Goal: Communication & Community: Answer question/provide support

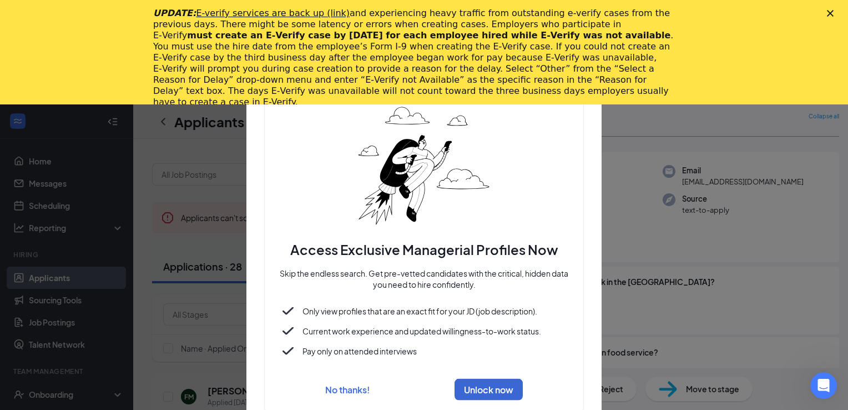
click at [830, 13] on polygon "Close" at bounding box center [830, 13] width 7 height 7
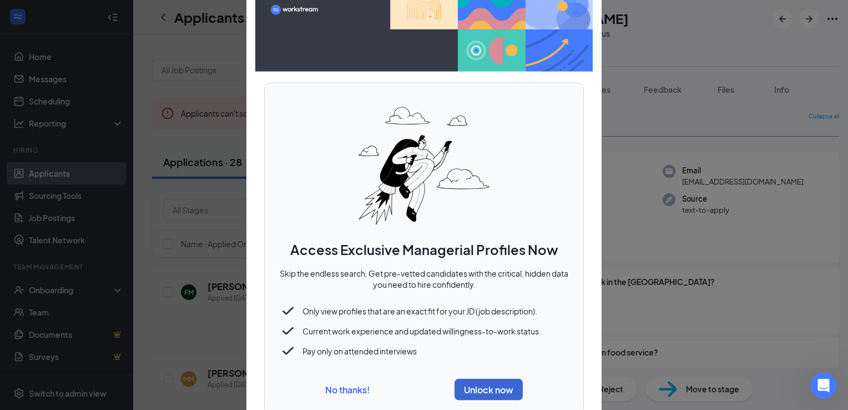
click at [346, 391] on button "No thanks!" at bounding box center [347, 389] width 44 height 12
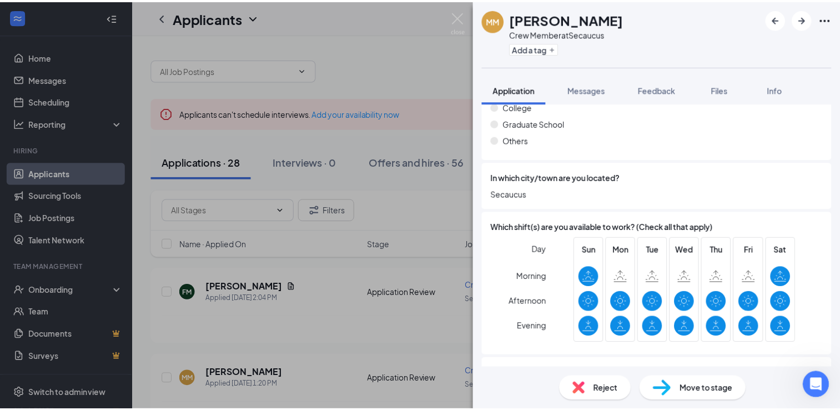
scroll to position [722, 0]
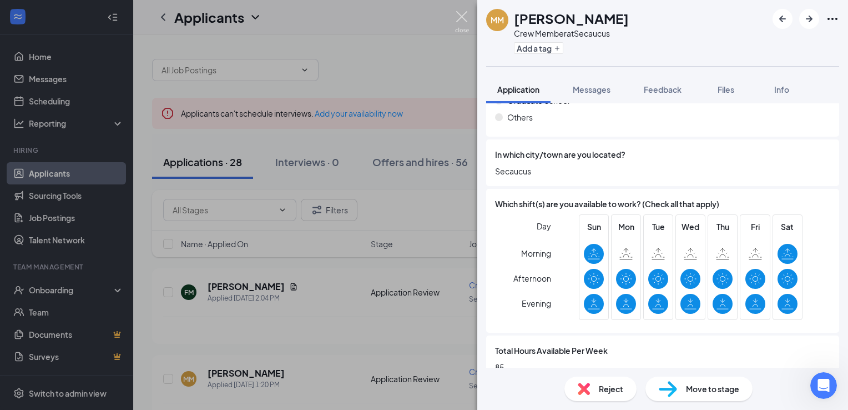
click at [460, 14] on img at bounding box center [462, 22] width 14 height 22
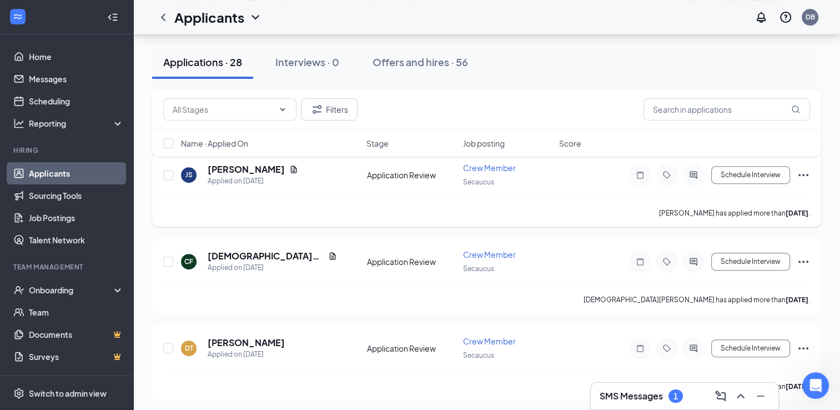
scroll to position [444, 0]
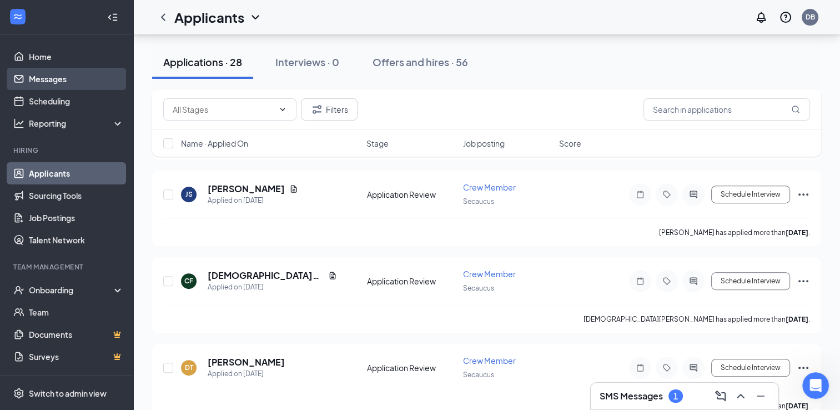
click at [36, 80] on link "Messages" at bounding box center [76, 79] width 95 height 22
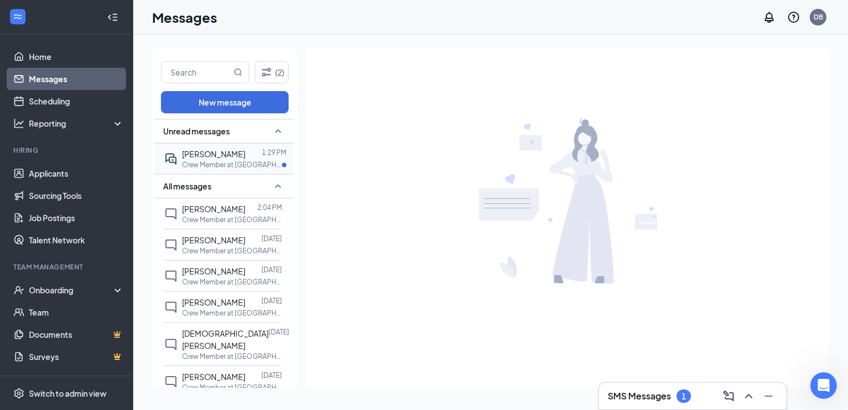
click at [233, 160] on div "[PERSON_NAME]" at bounding box center [213, 154] width 63 height 12
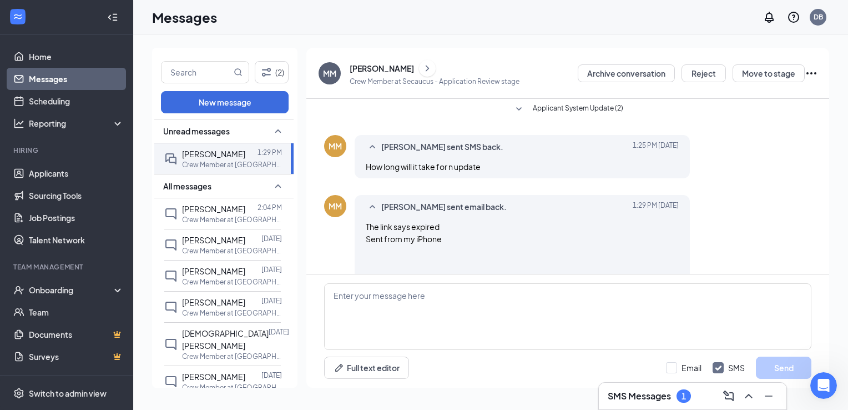
scroll to position [51, 0]
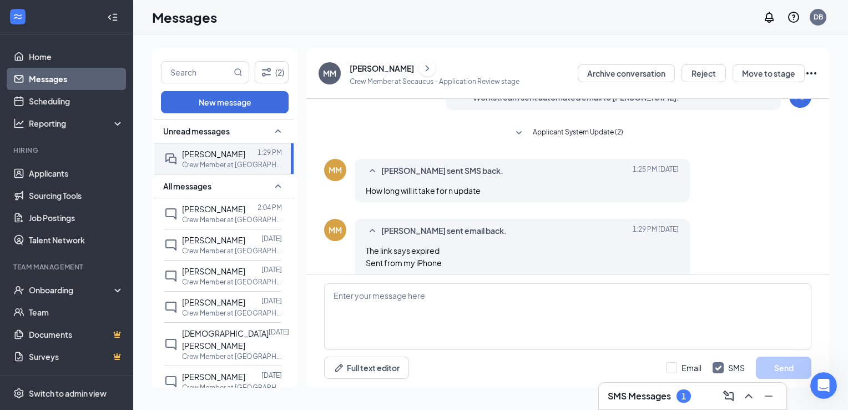
click at [386, 67] on div "[PERSON_NAME]" at bounding box center [382, 68] width 64 height 11
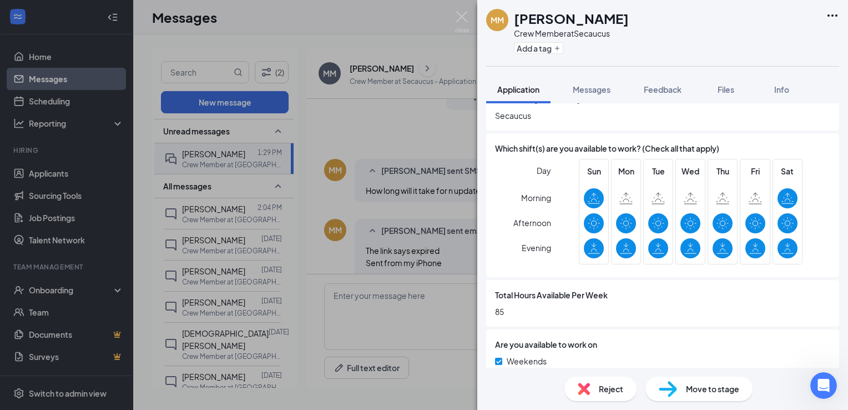
scroll to position [825, 0]
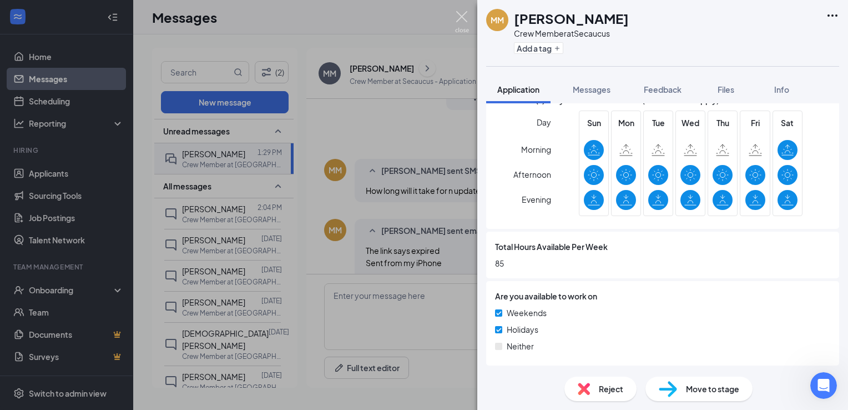
click at [466, 18] on img at bounding box center [462, 22] width 14 height 22
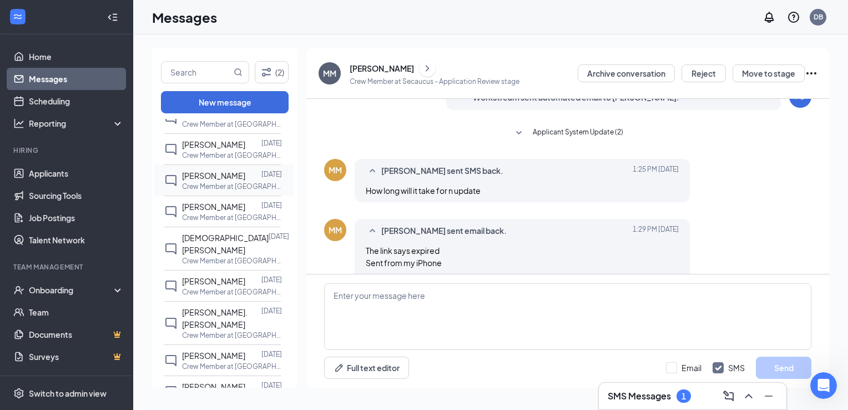
scroll to position [111, 0]
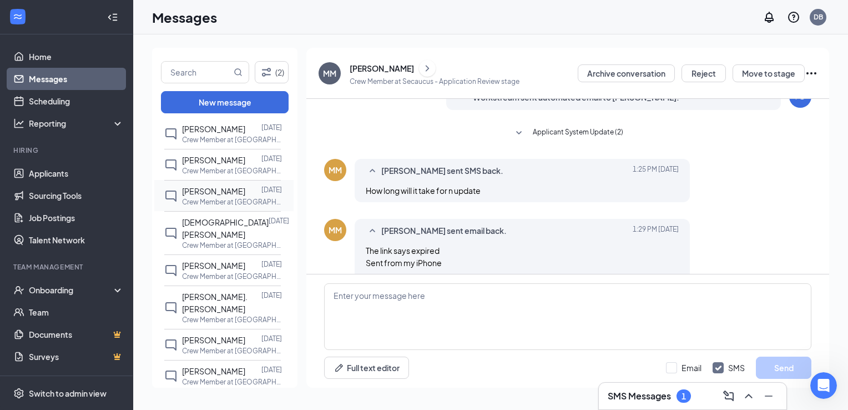
click at [225, 197] on div "[PERSON_NAME]" at bounding box center [213, 191] width 63 height 12
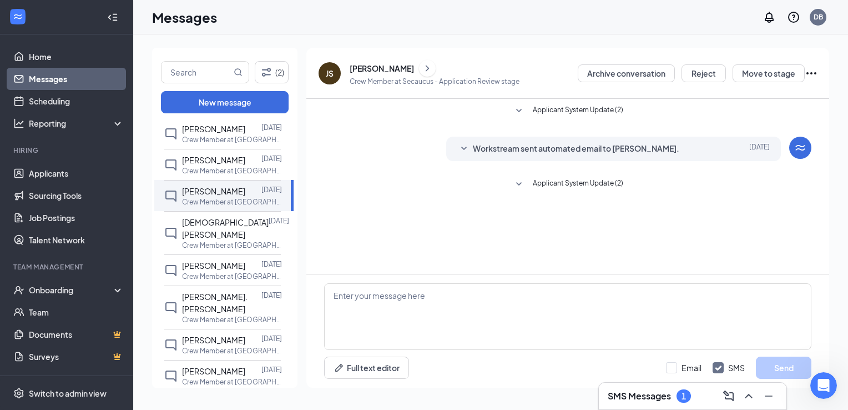
click at [380, 70] on div "[PERSON_NAME]" at bounding box center [382, 68] width 64 height 11
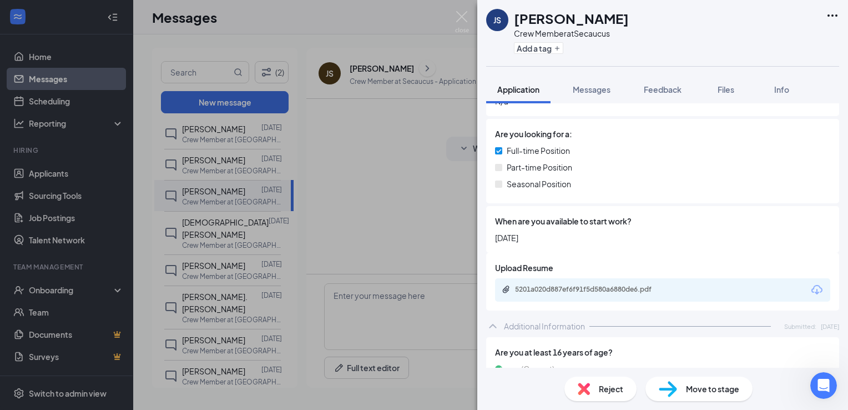
scroll to position [444, 0]
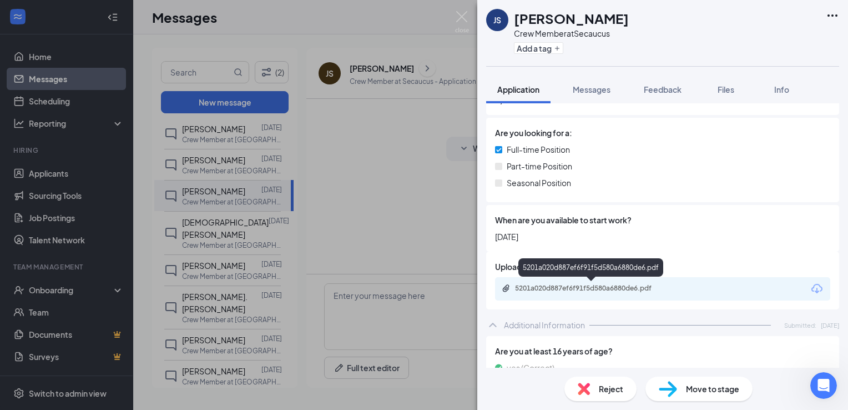
click at [607, 290] on div "5201a020d887ef6f91f5d580a6880de6.pdf" at bounding box center [592, 288] width 155 height 9
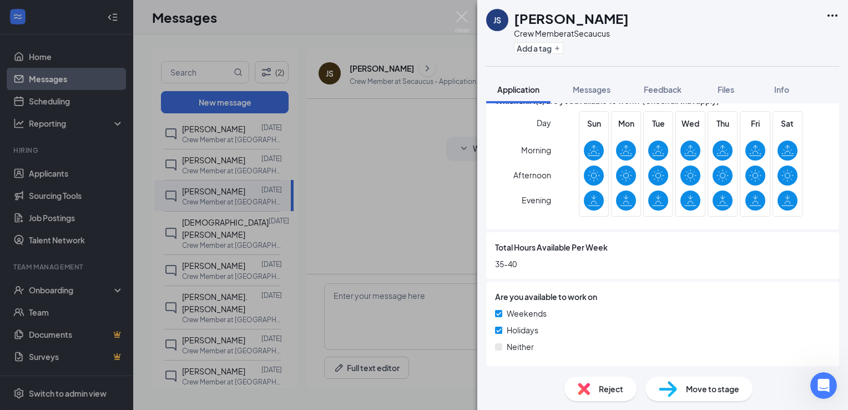
scroll to position [919, 0]
click at [464, 14] on img at bounding box center [462, 22] width 14 height 22
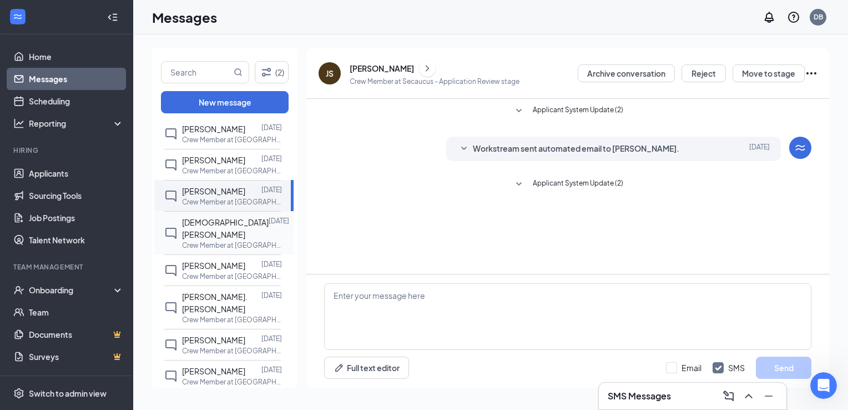
click at [207, 239] on span "[DEMOGRAPHIC_DATA][PERSON_NAME]" at bounding box center [225, 228] width 87 height 22
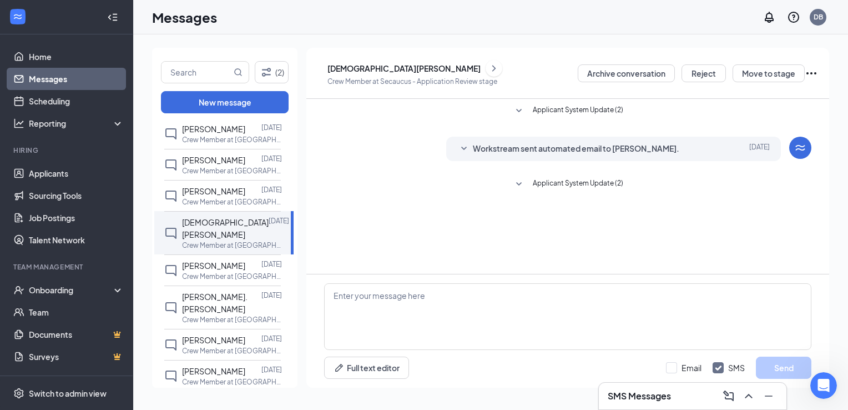
click at [364, 62] on div "[DEMOGRAPHIC_DATA][PERSON_NAME]" at bounding box center [415, 68] width 175 height 17
click at [367, 67] on div "[DEMOGRAPHIC_DATA][PERSON_NAME]" at bounding box center [404, 68] width 153 height 11
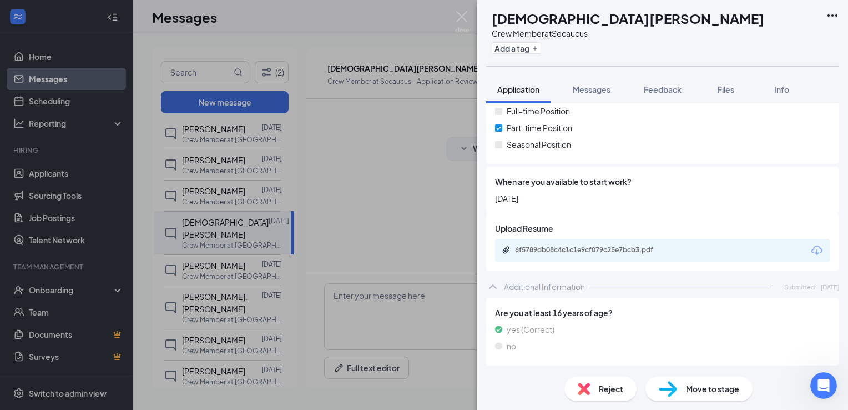
scroll to position [444, 0]
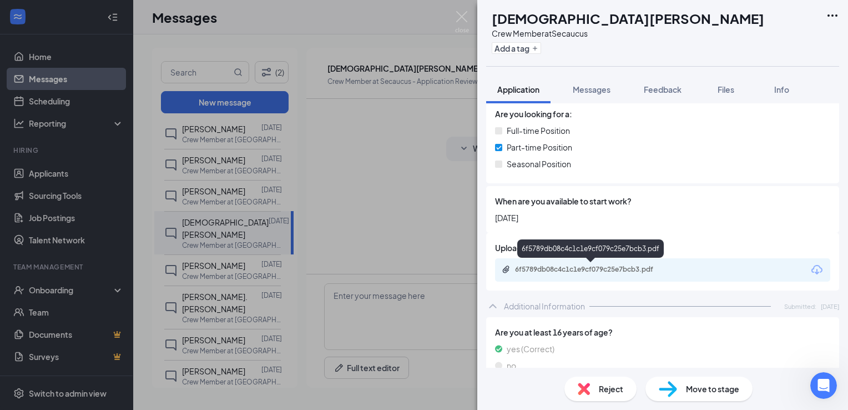
click at [564, 265] on div "6f5789db08c4c1c1e9cf079c25e7bcb3.pdf" at bounding box center [592, 269] width 155 height 9
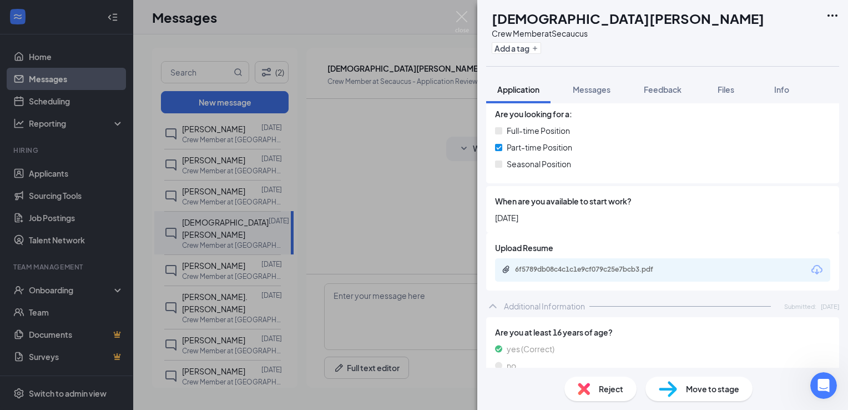
click at [467, 10] on div "CF [DEMOGRAPHIC_DATA][PERSON_NAME] Crew Member at Secaucus Add a tag Applicatio…" at bounding box center [424, 205] width 848 height 410
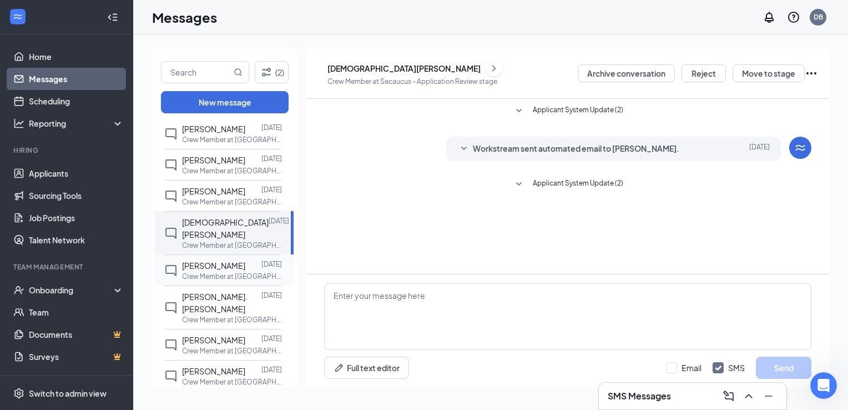
click at [219, 270] on span "[PERSON_NAME]" at bounding box center [213, 265] width 63 height 10
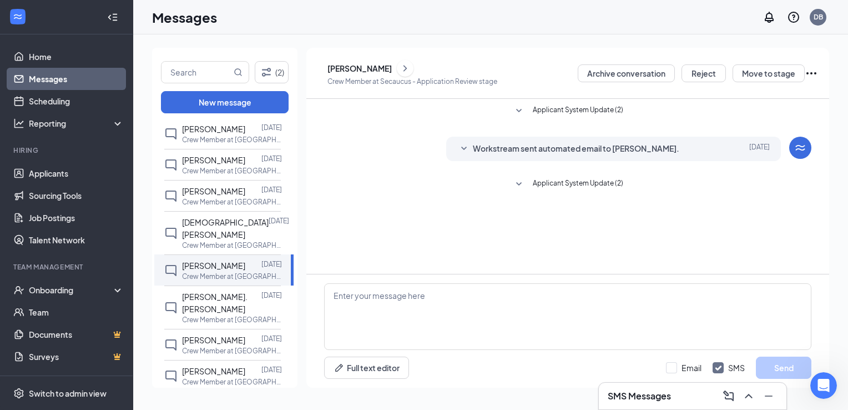
click at [377, 68] on div "[PERSON_NAME]" at bounding box center [360, 68] width 64 height 11
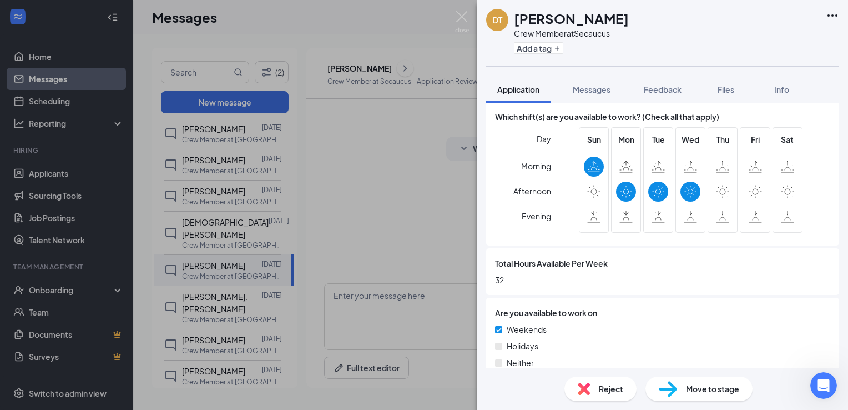
scroll to position [825, 0]
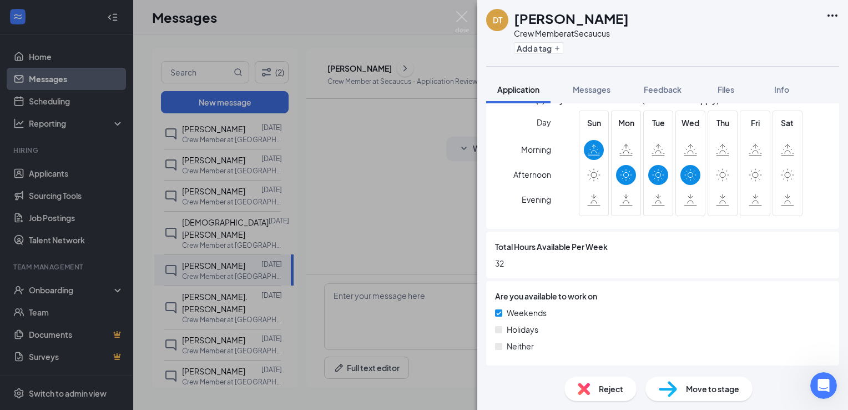
click at [617, 396] on div "Reject" at bounding box center [601, 388] width 72 height 24
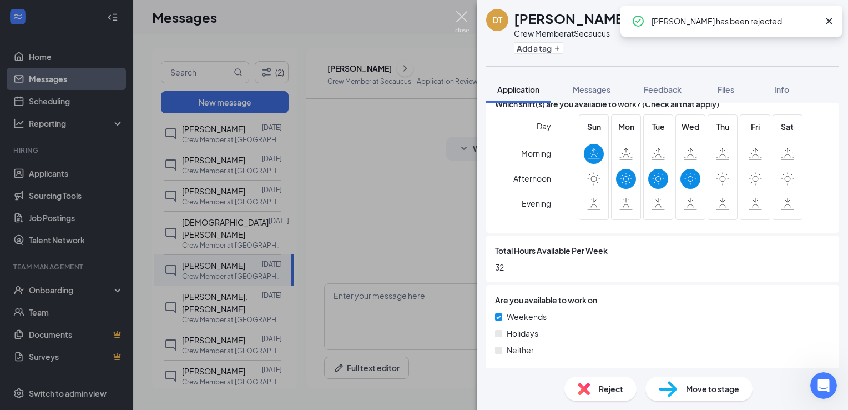
click at [460, 12] on img at bounding box center [462, 22] width 14 height 22
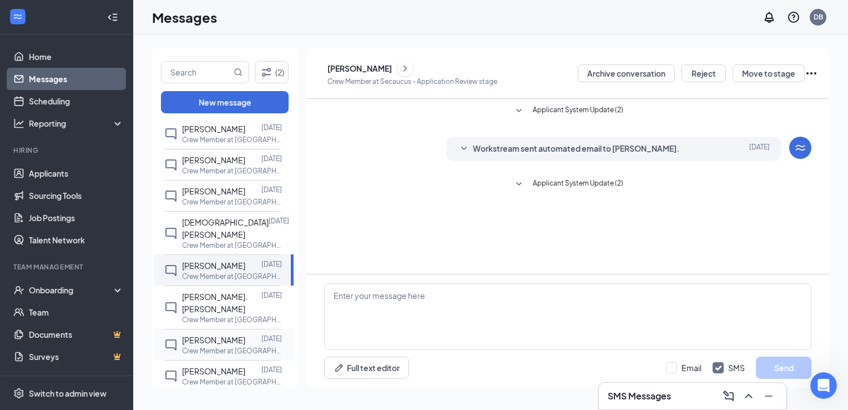
click at [206, 346] on p "Crew Member at [GEOGRAPHIC_DATA]" at bounding box center [232, 350] width 100 height 9
click at [392, 72] on div "[PERSON_NAME]" at bounding box center [360, 68] width 64 height 11
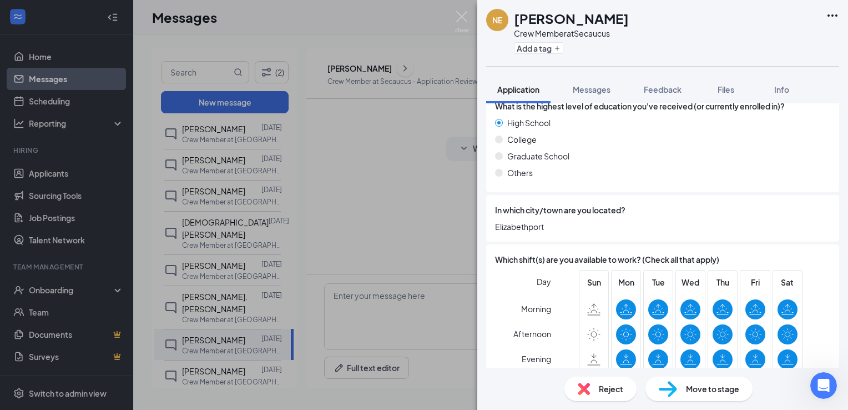
scroll to position [825, 0]
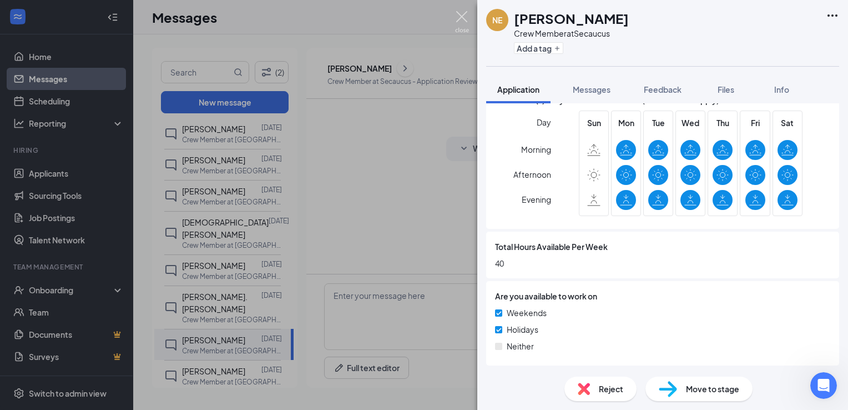
click at [461, 17] on img at bounding box center [462, 22] width 14 height 22
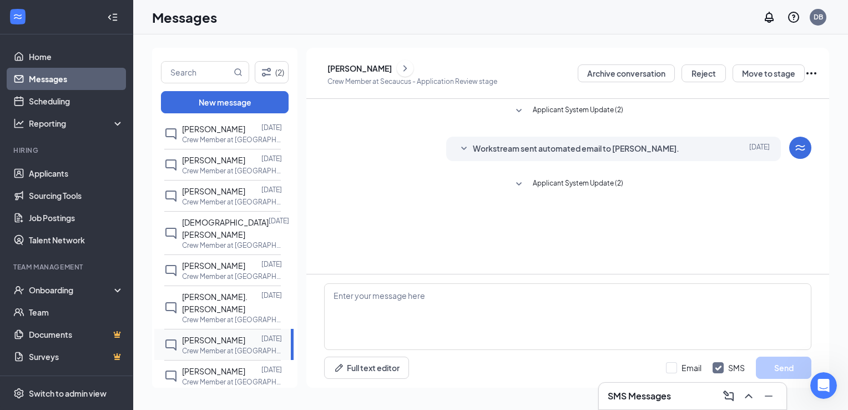
scroll to position [167, 0]
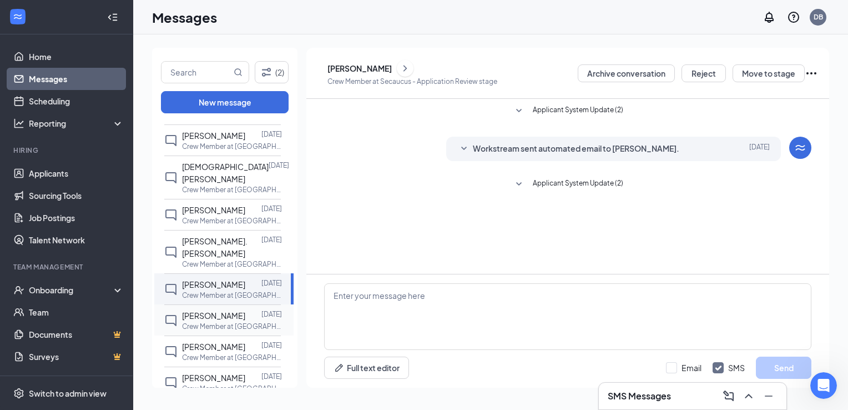
click at [204, 310] on span "[PERSON_NAME]" at bounding box center [213, 315] width 63 height 10
click at [355, 70] on div "[PERSON_NAME]" at bounding box center [360, 68] width 64 height 11
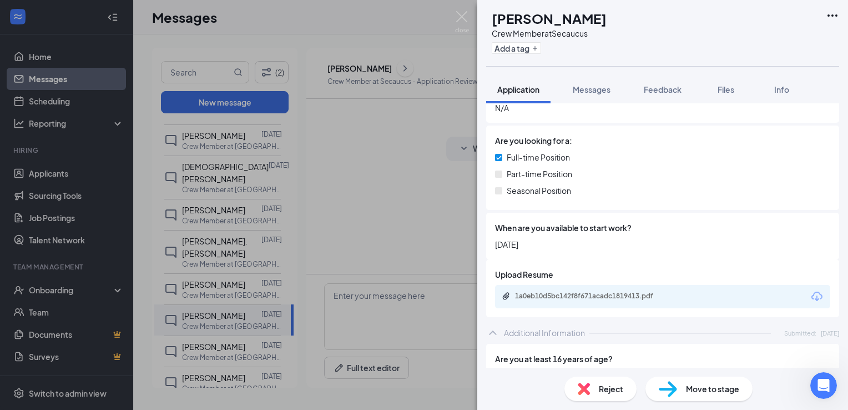
scroll to position [419, 0]
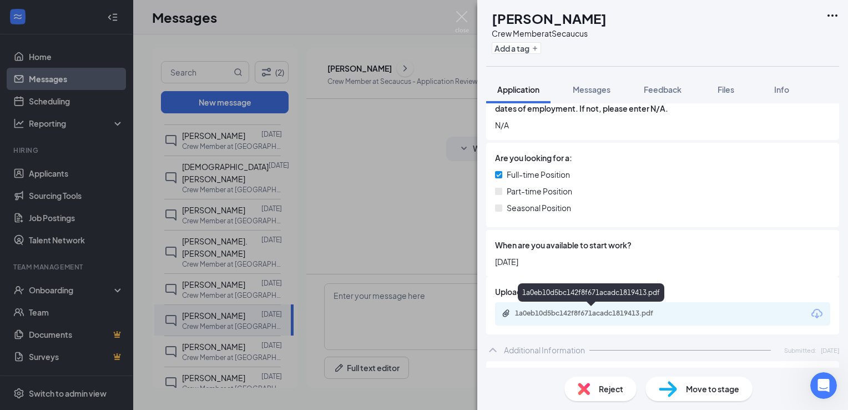
click at [581, 314] on div "1a0eb10d5bc142f8f671acadc1819413.pdf" at bounding box center [592, 313] width 155 height 9
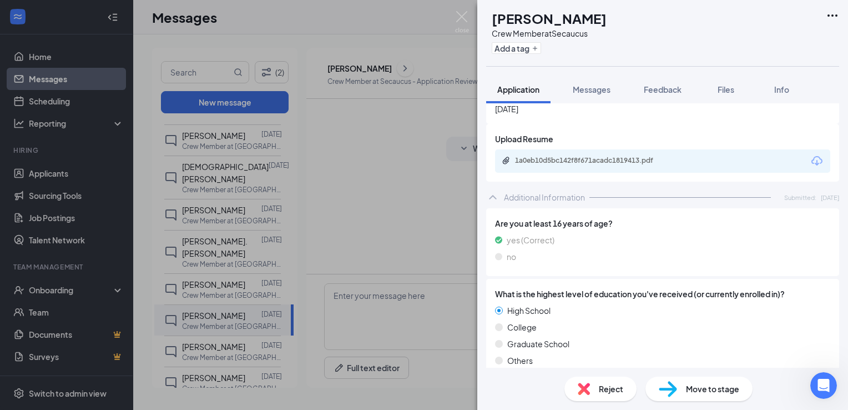
scroll to position [531, 0]
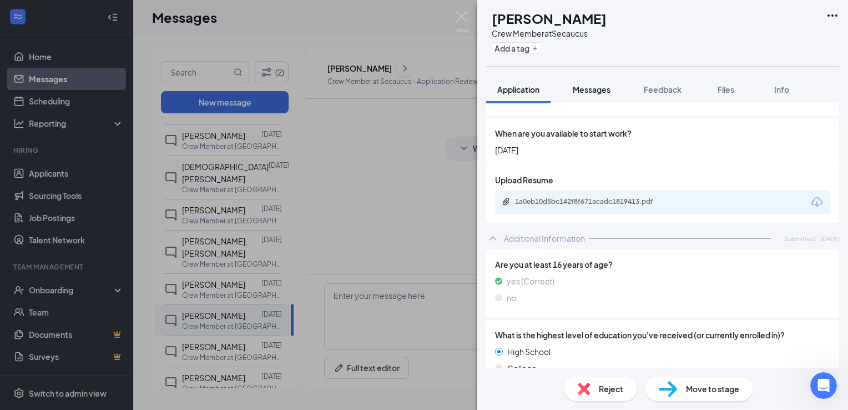
click at [592, 92] on span "Messages" at bounding box center [592, 89] width 38 height 10
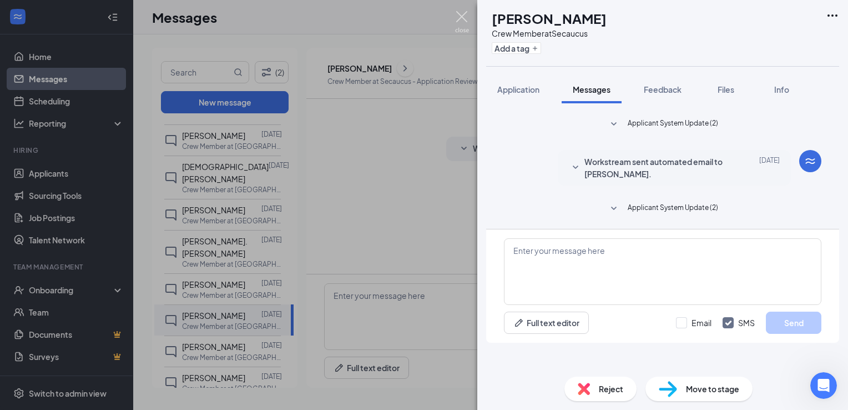
click at [457, 17] on img at bounding box center [462, 22] width 14 height 22
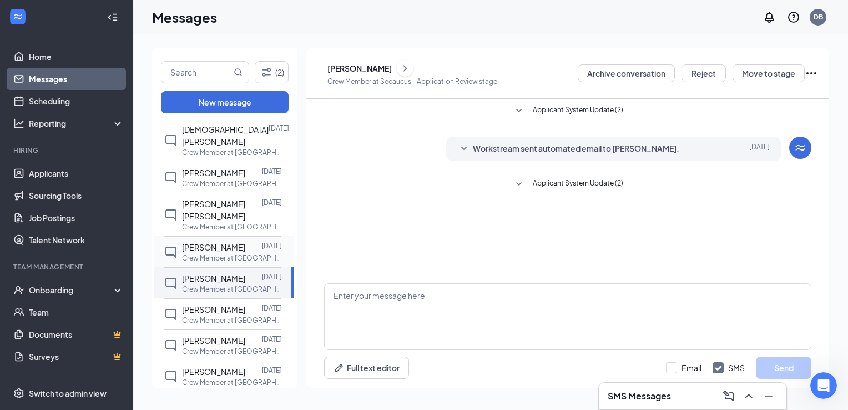
scroll to position [222, 0]
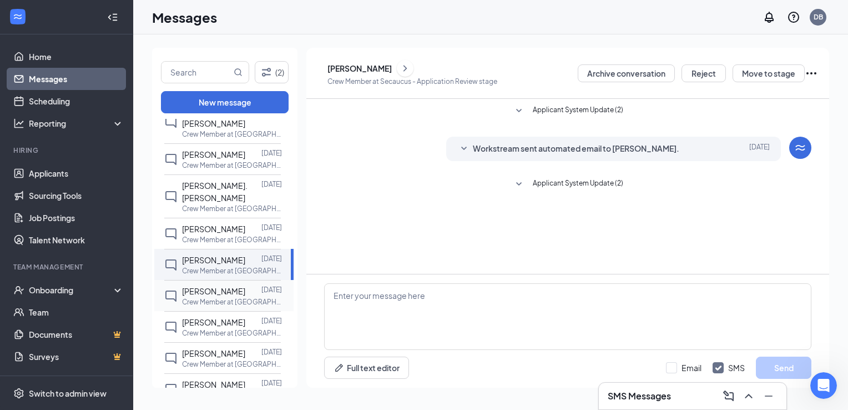
click at [218, 290] on span "[PERSON_NAME]" at bounding box center [213, 291] width 63 height 10
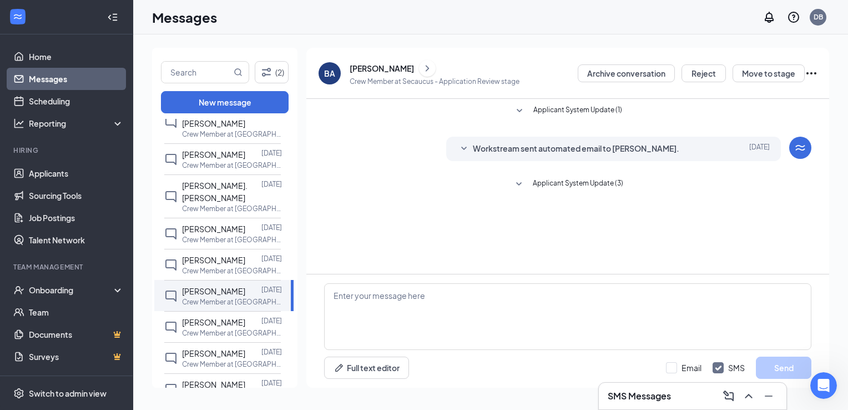
click at [387, 73] on div "[PERSON_NAME]" at bounding box center [382, 68] width 64 height 11
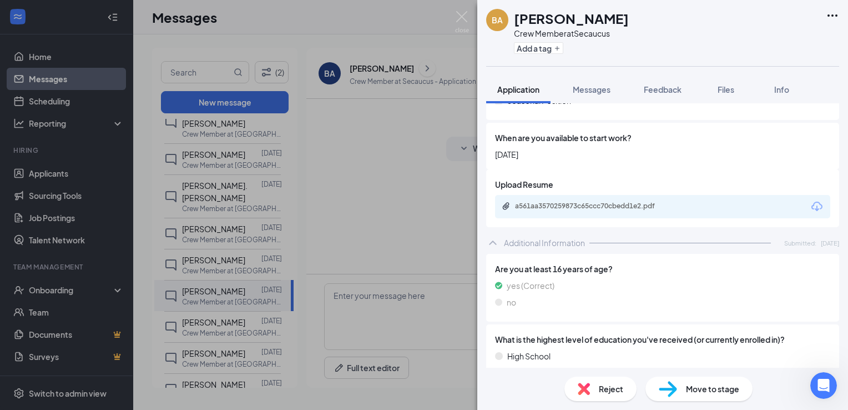
scroll to position [500, 0]
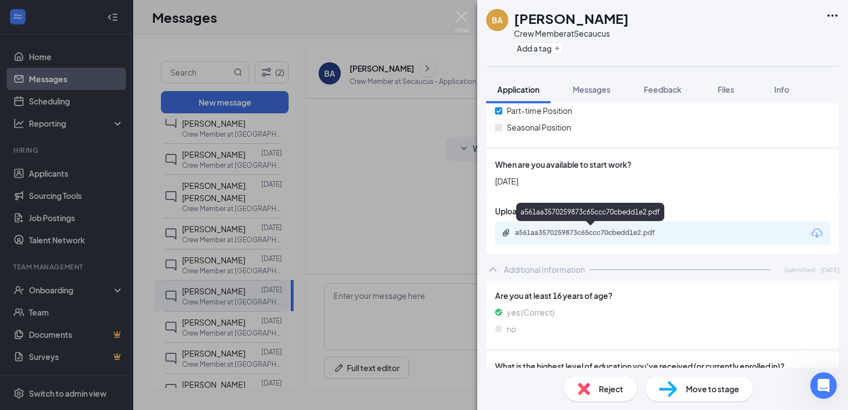
click at [537, 235] on div "a561aa3570259873c65ccc70cbedd1e2.pdf" at bounding box center [592, 232] width 155 height 9
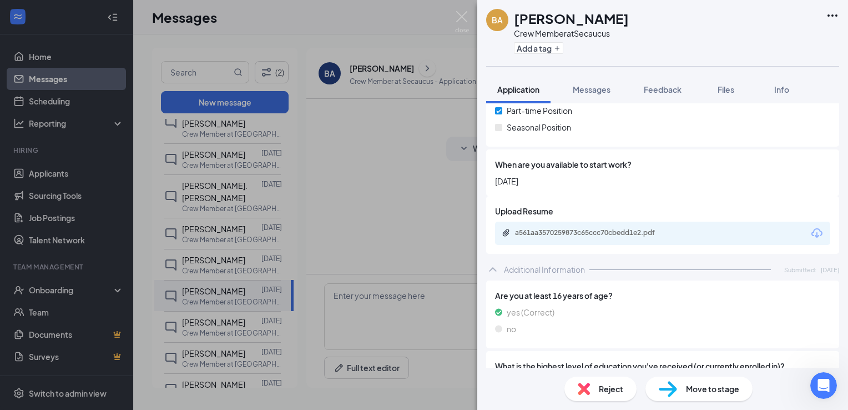
click at [548, 226] on div "a561aa3570259873c65ccc70cbedd1e2.pdf" at bounding box center [662, 232] width 335 height 23
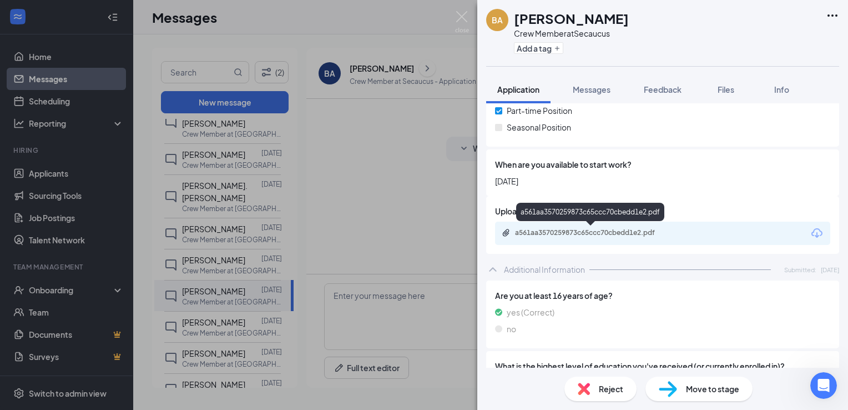
click at [580, 232] on div "a561aa3570259873c65ccc70cbedd1e2.pdf" at bounding box center [592, 232] width 155 height 9
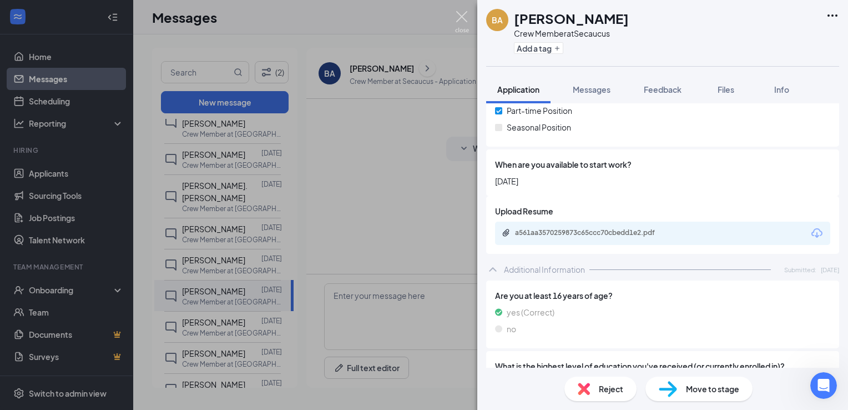
click at [462, 18] on img at bounding box center [462, 22] width 14 height 22
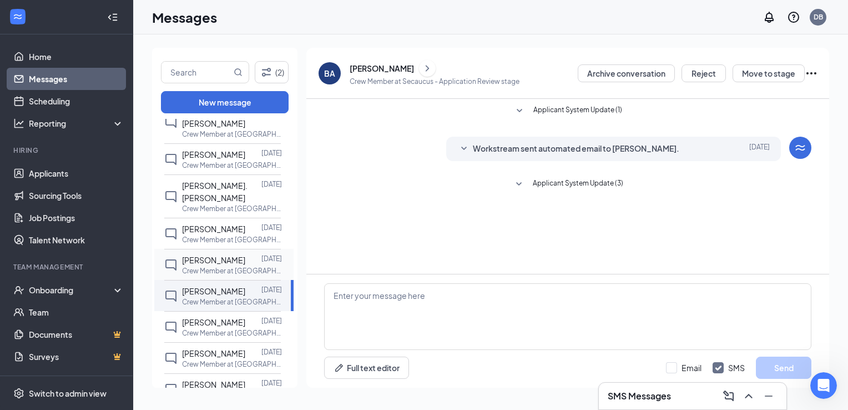
click at [204, 258] on span "[PERSON_NAME]" at bounding box center [213, 260] width 63 height 10
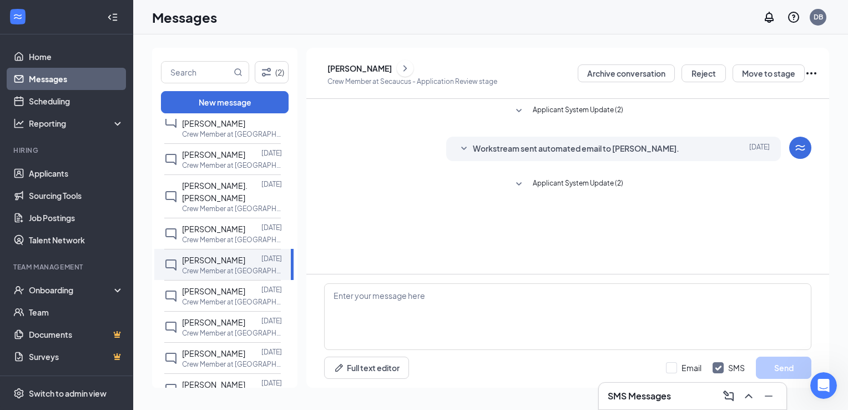
click at [392, 68] on div "[PERSON_NAME]" at bounding box center [360, 68] width 64 height 11
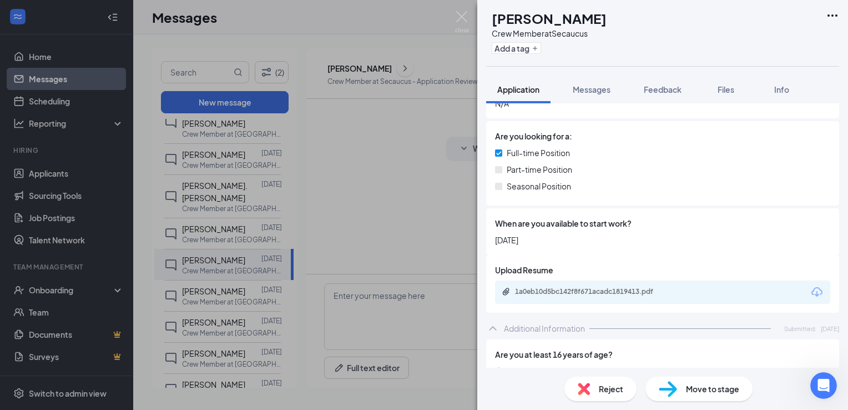
scroll to position [444, 0]
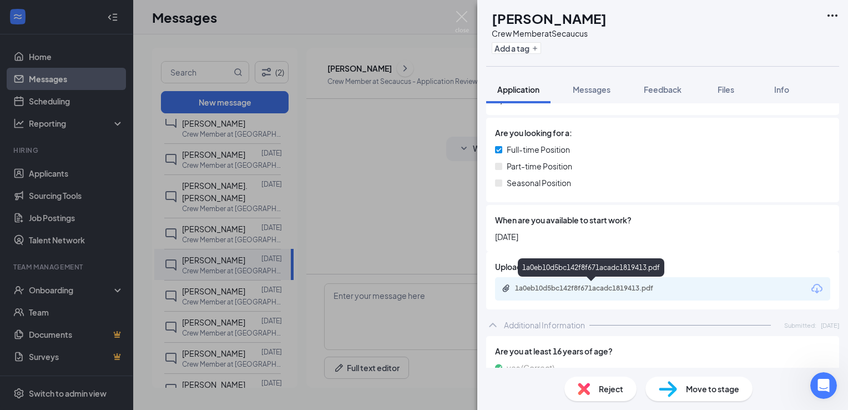
click at [557, 294] on div "1a0eb10d5bc142f8f671acadc1819413.pdf" at bounding box center [592, 289] width 180 height 11
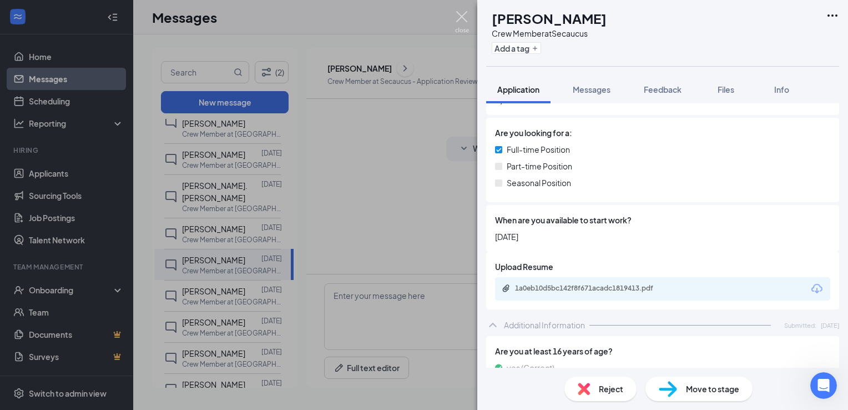
click at [462, 15] on img at bounding box center [462, 22] width 14 height 22
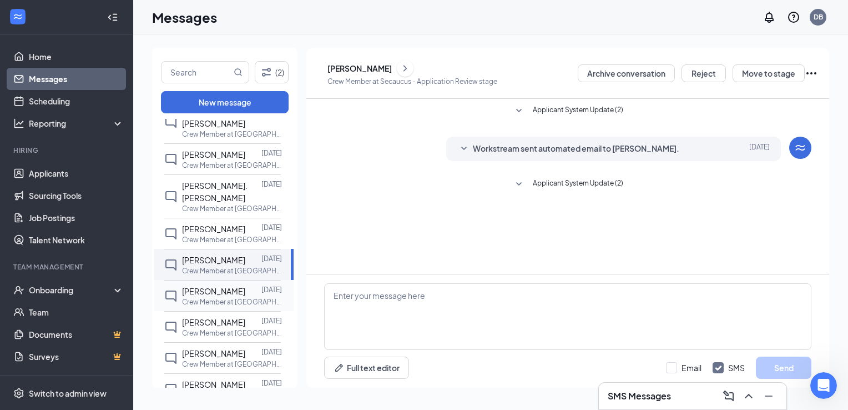
scroll to position [278, 0]
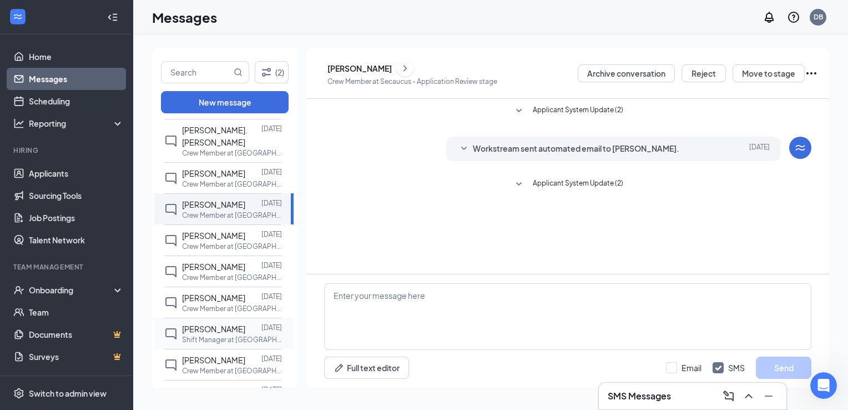
click at [208, 334] on span "[PERSON_NAME]" at bounding box center [213, 329] width 63 height 10
click at [360, 69] on div "[PERSON_NAME]" at bounding box center [360, 68] width 64 height 11
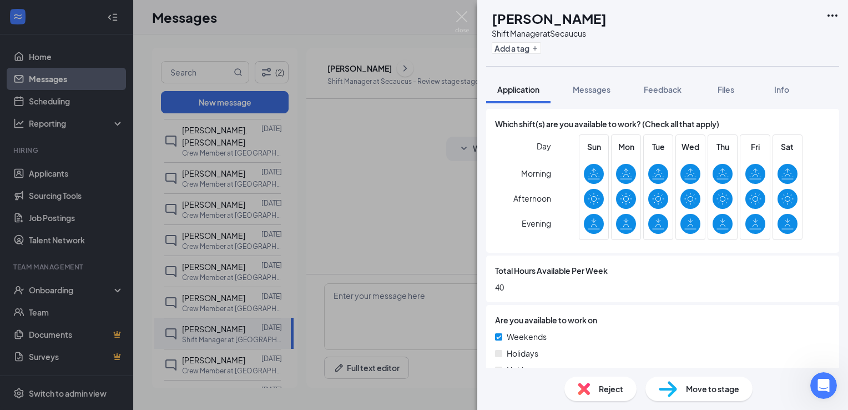
scroll to position [583, 0]
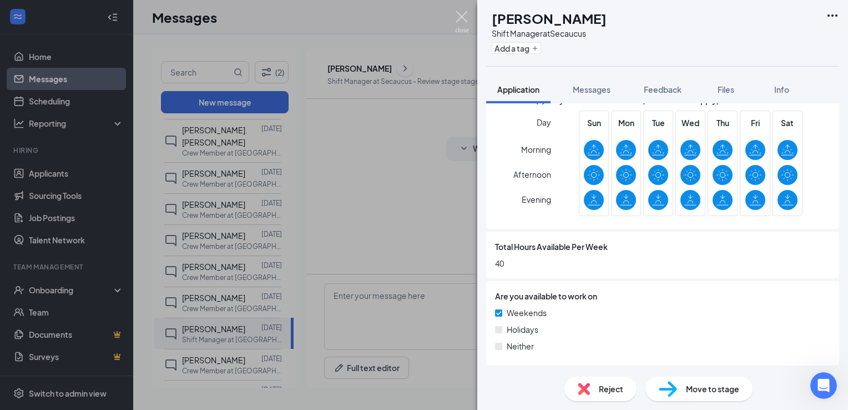
click at [462, 17] on img at bounding box center [462, 22] width 14 height 22
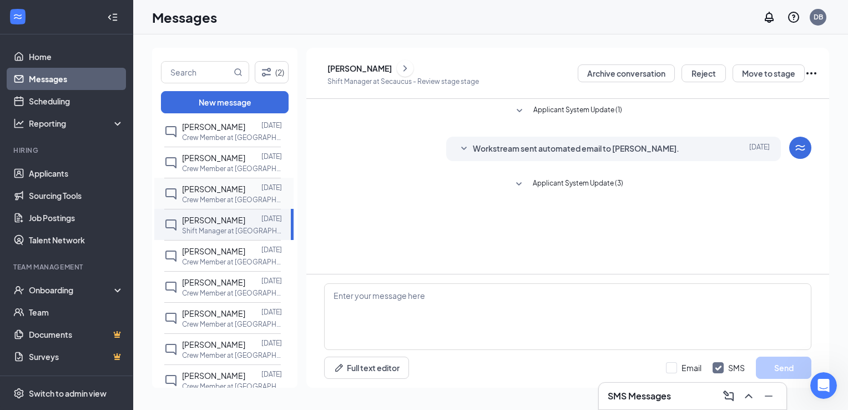
scroll to position [389, 0]
click at [205, 285] on span "[PERSON_NAME]" at bounding box center [213, 280] width 63 height 10
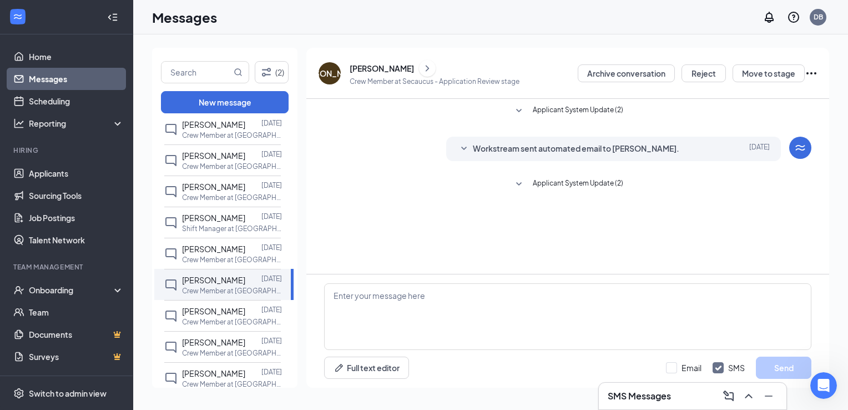
click at [382, 63] on div "[PERSON_NAME]" at bounding box center [382, 68] width 64 height 11
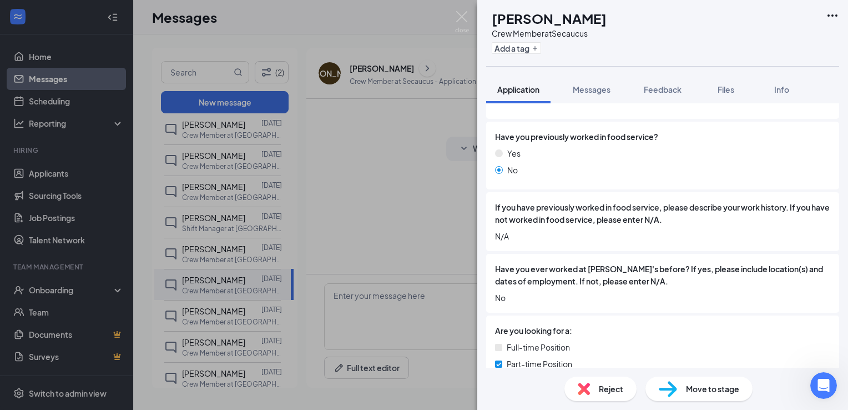
scroll to position [215, 0]
click at [462, 12] on img at bounding box center [462, 22] width 14 height 22
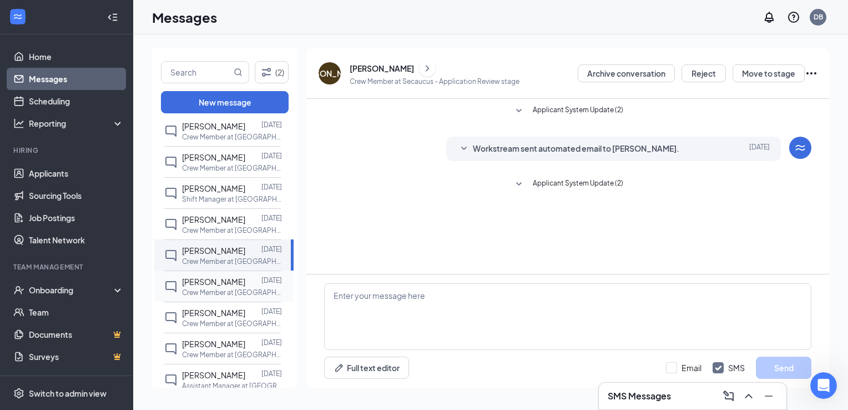
scroll to position [444, 0]
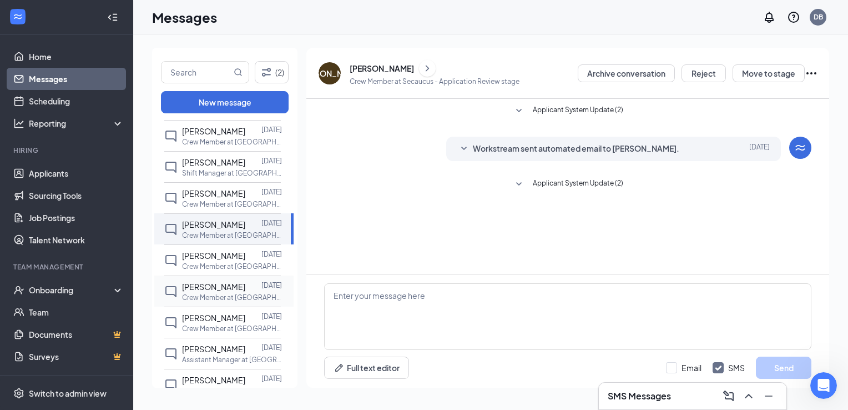
click at [203, 291] on span "[PERSON_NAME]" at bounding box center [213, 286] width 63 height 10
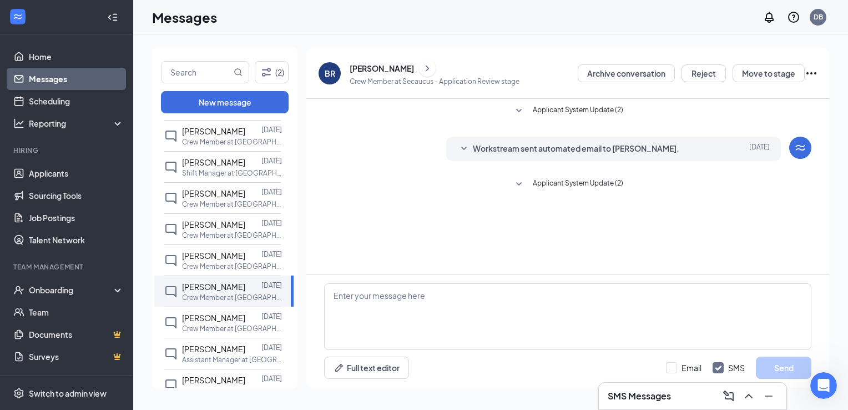
click at [389, 68] on div "[PERSON_NAME]" at bounding box center [382, 68] width 64 height 11
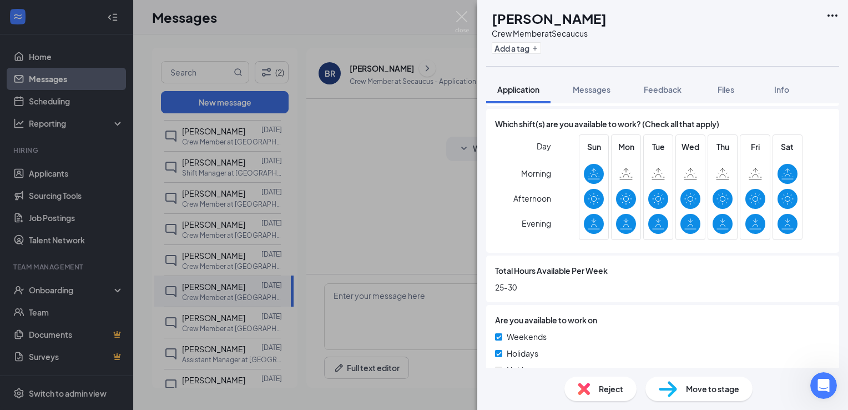
scroll to position [857, 0]
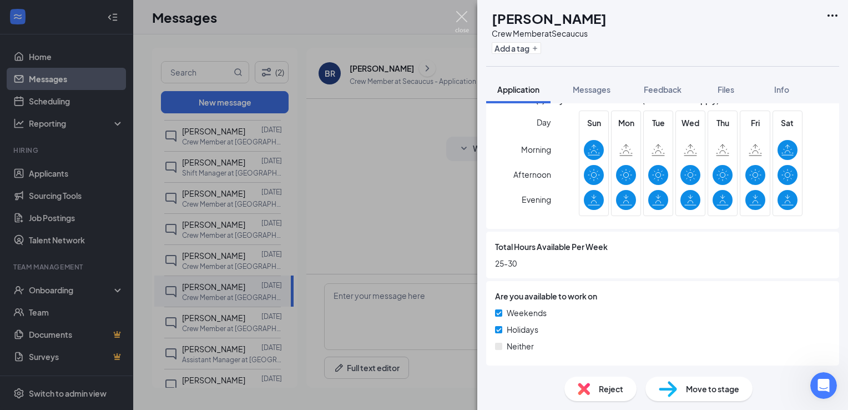
click at [457, 14] on img at bounding box center [462, 22] width 14 height 22
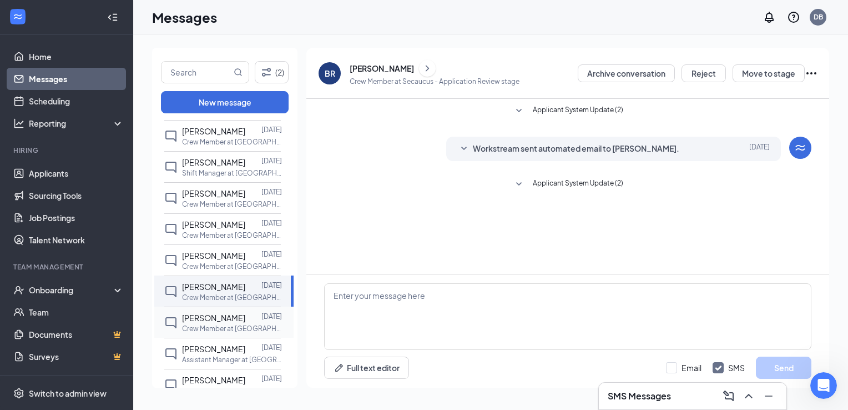
click at [212, 323] on span "[PERSON_NAME]" at bounding box center [213, 318] width 63 height 10
click at [384, 71] on div "[PERSON_NAME]" at bounding box center [382, 68] width 64 height 11
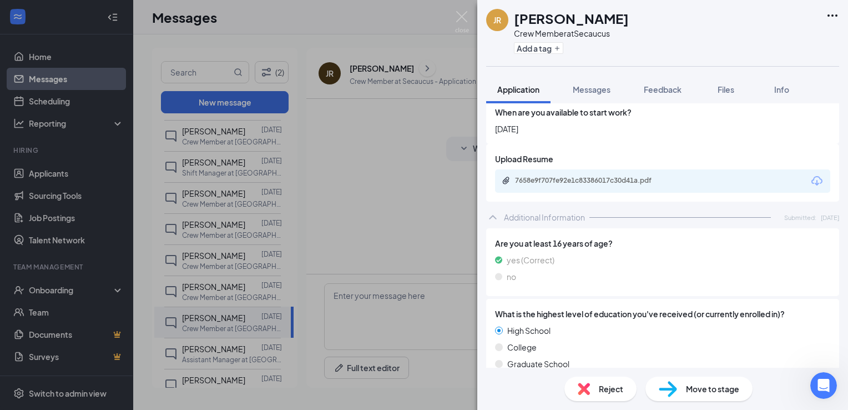
scroll to position [499, 0]
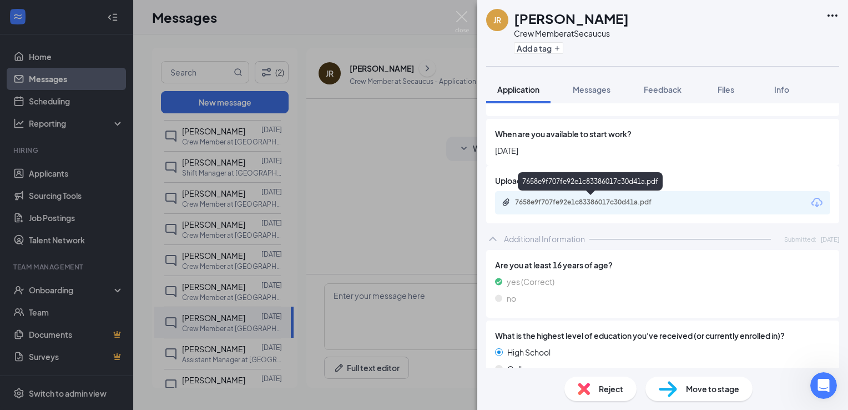
click at [541, 200] on div "7658e9f707fe92e1c83386017c30d41a.pdf" at bounding box center [592, 202] width 155 height 9
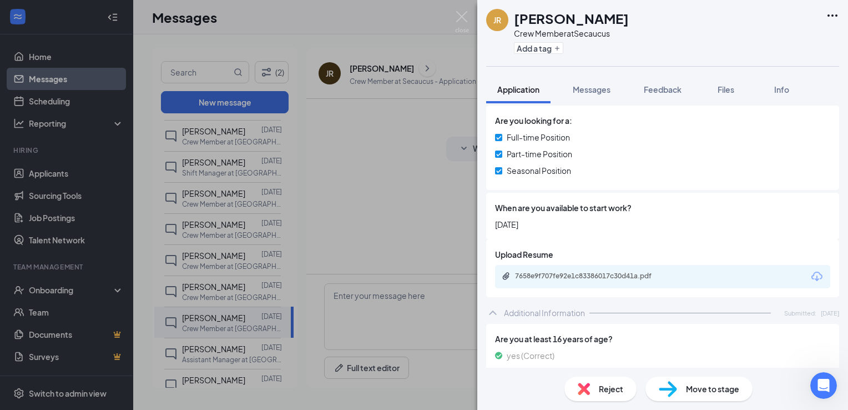
scroll to position [500, 0]
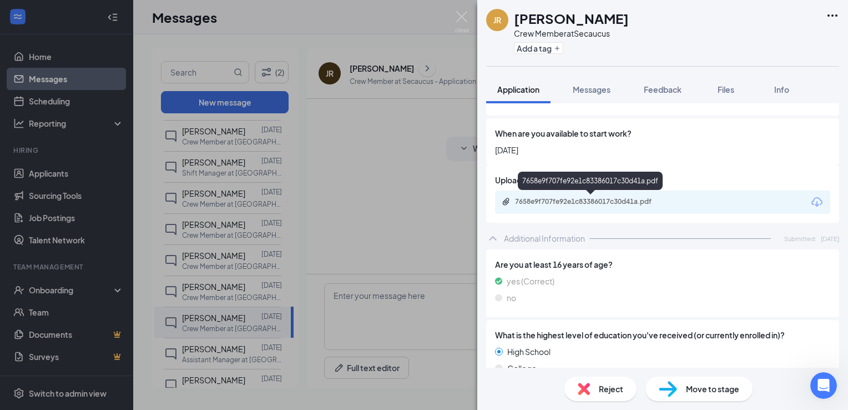
click at [586, 207] on div "7658e9f707fe92e1c83386017c30d41a.pdf" at bounding box center [592, 202] width 180 height 11
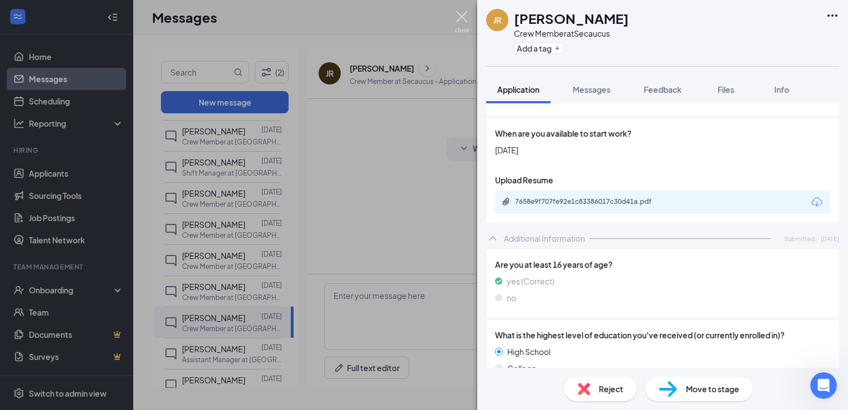
click at [466, 17] on img at bounding box center [462, 22] width 14 height 22
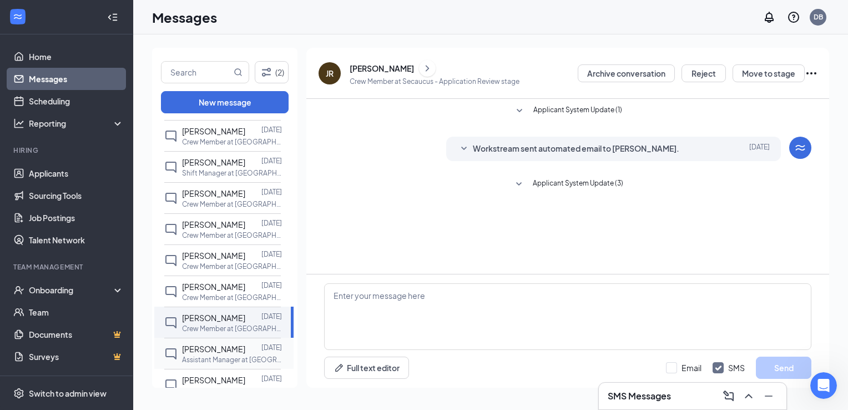
click at [198, 354] on span "[PERSON_NAME]" at bounding box center [213, 349] width 63 height 10
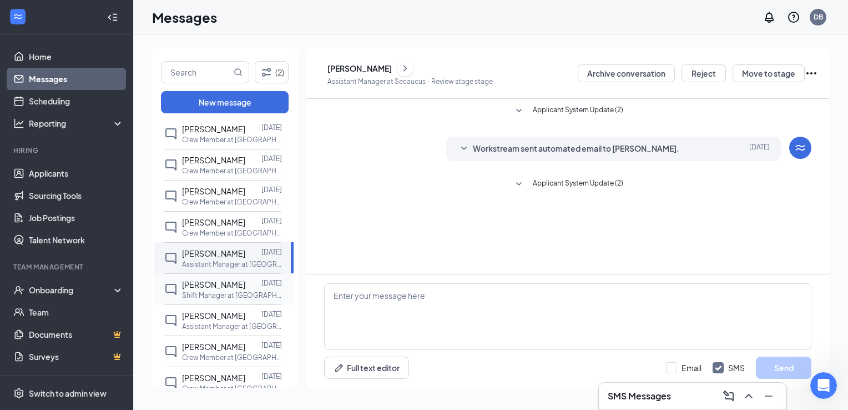
scroll to position [555, 0]
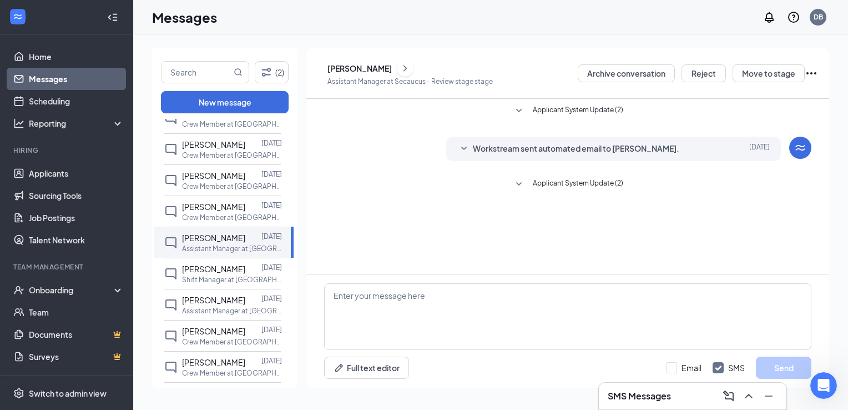
click at [387, 67] on div "[PERSON_NAME]" at bounding box center [360, 68] width 64 height 11
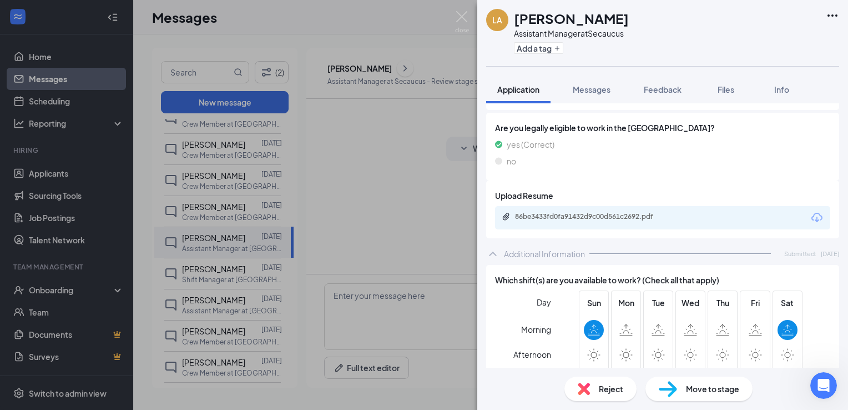
scroll to position [444, 0]
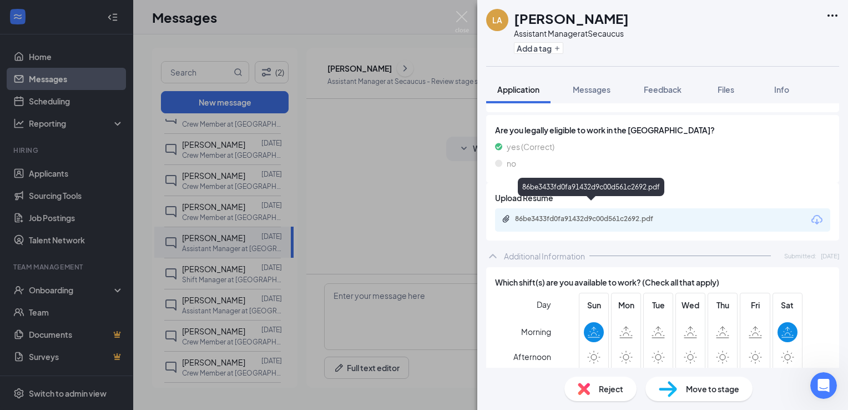
click at [598, 214] on div "86be3433fd0fa91432d9c00d561c2692.pdf" at bounding box center [592, 218] width 155 height 9
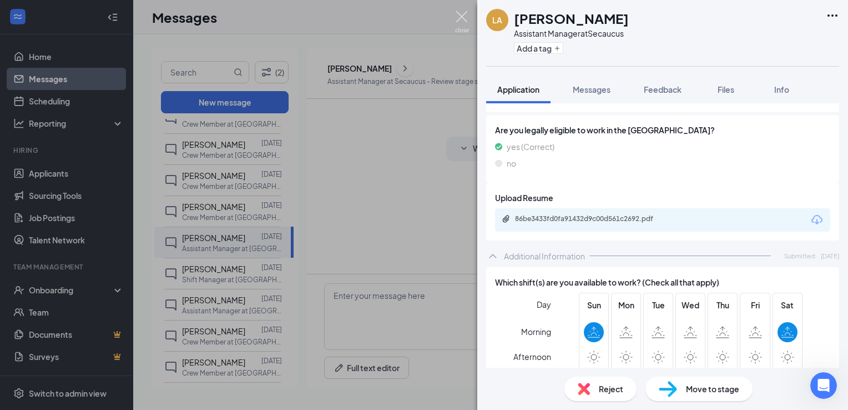
click at [465, 14] on img at bounding box center [462, 22] width 14 height 22
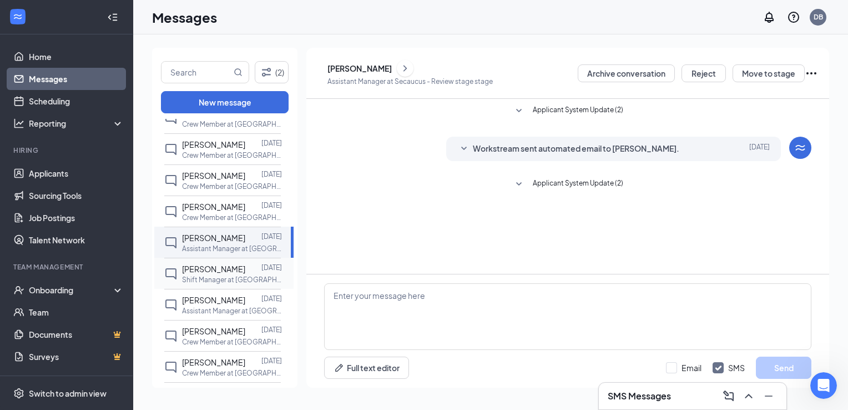
click at [220, 274] on span "[PERSON_NAME]" at bounding box center [213, 269] width 63 height 10
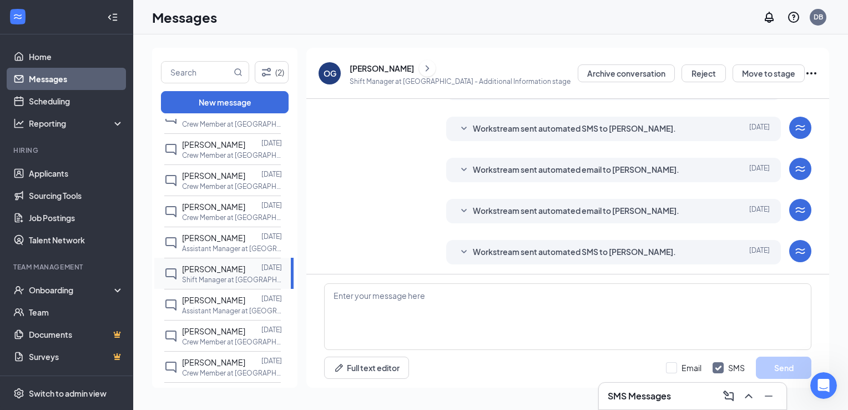
scroll to position [103, 0]
click at [396, 67] on div "[PERSON_NAME]" at bounding box center [382, 68] width 64 height 11
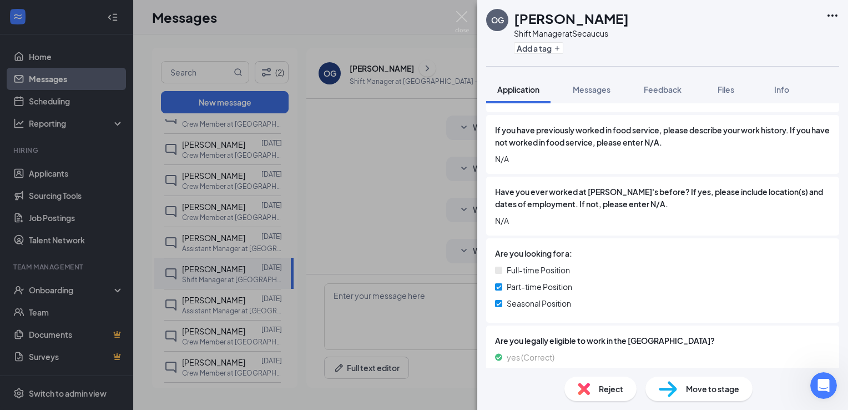
scroll to position [331, 0]
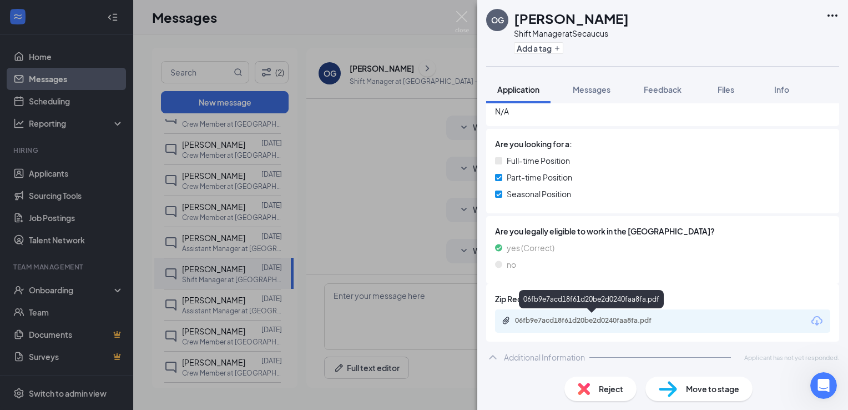
click at [551, 316] on div "06fb9e7acd18f61d20be2d0240faa8fa.pdf" at bounding box center [592, 320] width 155 height 9
click at [461, 14] on img at bounding box center [462, 22] width 14 height 22
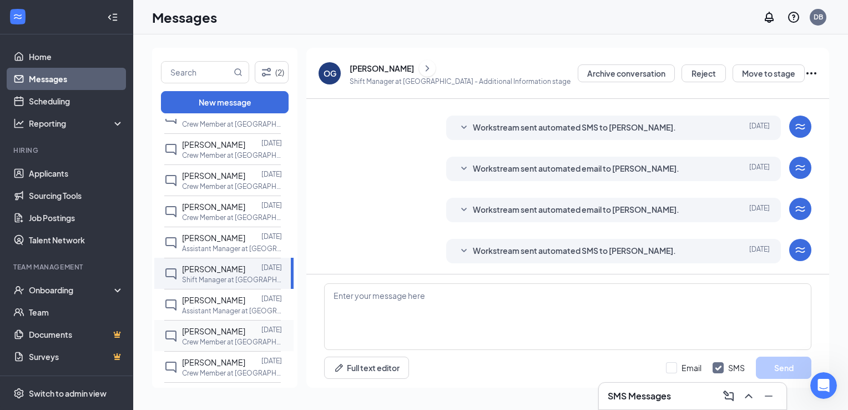
scroll to position [611, 0]
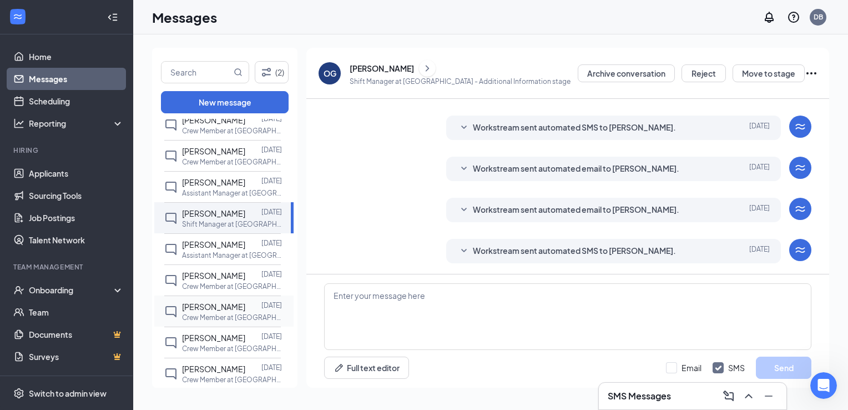
click at [198, 311] on span "[PERSON_NAME]" at bounding box center [213, 306] width 63 height 10
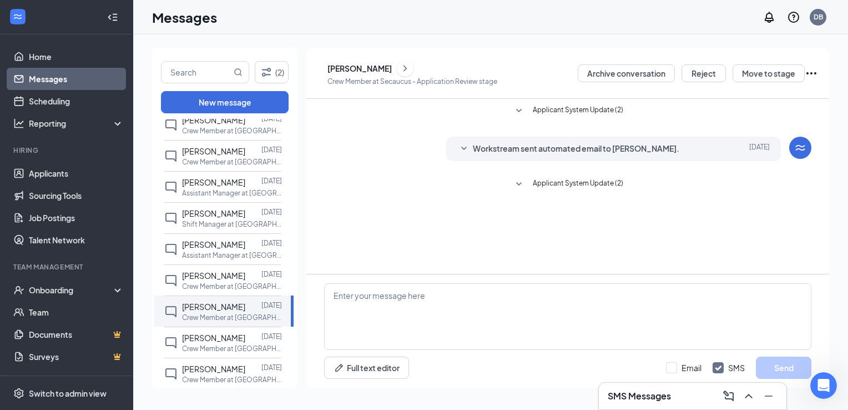
click at [385, 67] on div "[PERSON_NAME]" at bounding box center [360, 68] width 64 height 11
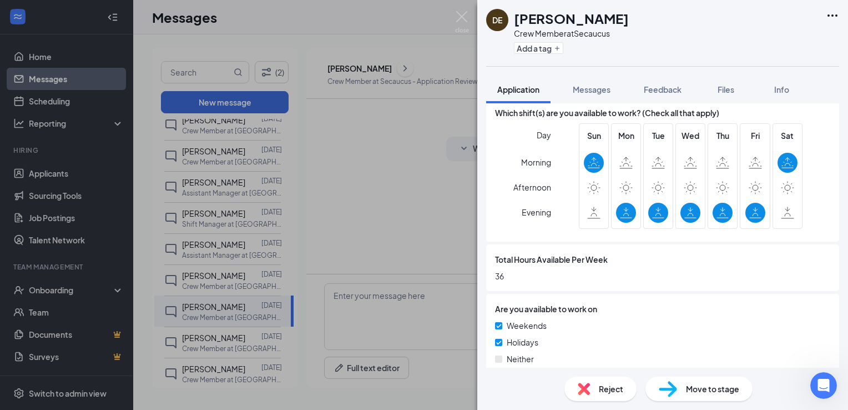
scroll to position [874, 0]
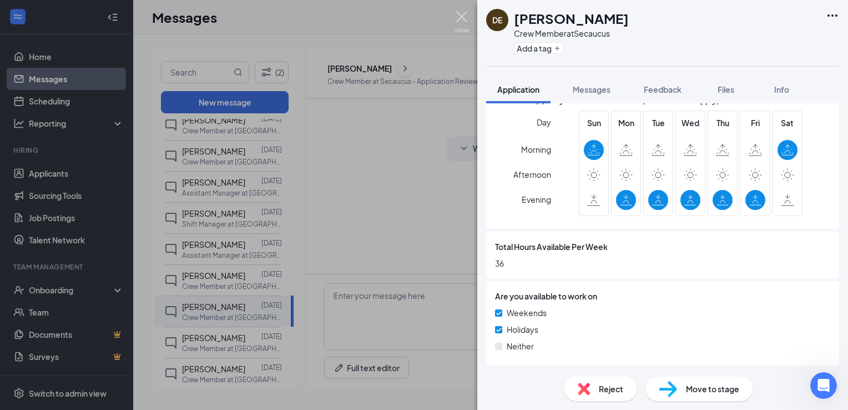
click at [461, 13] on img at bounding box center [462, 22] width 14 height 22
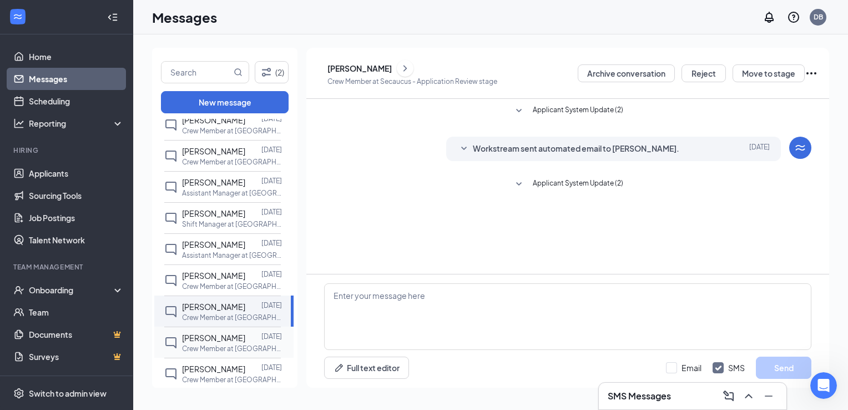
click at [207, 343] on span "[PERSON_NAME]" at bounding box center [213, 338] width 63 height 10
click at [361, 67] on div "[PERSON_NAME]" at bounding box center [360, 68] width 64 height 11
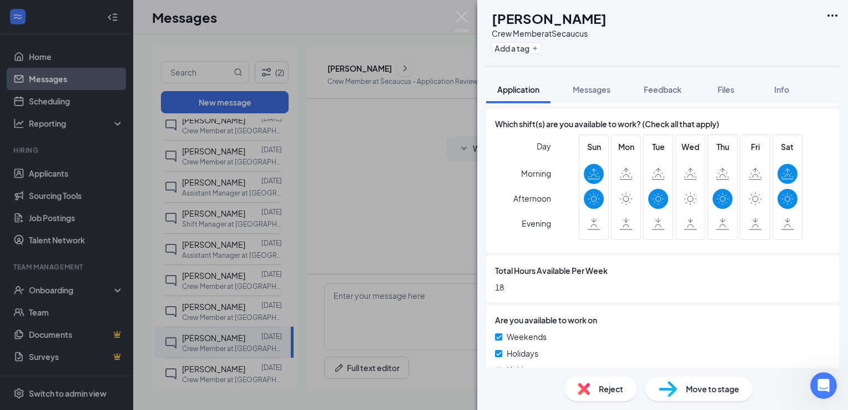
scroll to position [857, 0]
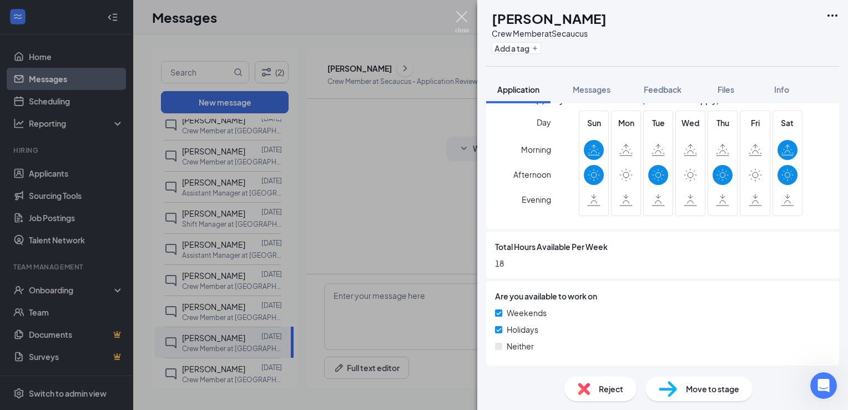
click at [464, 14] on img at bounding box center [462, 22] width 14 height 22
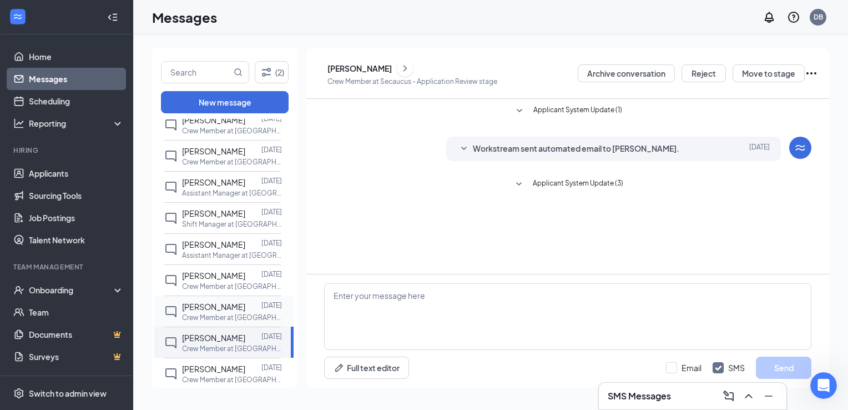
scroll to position [666, 0]
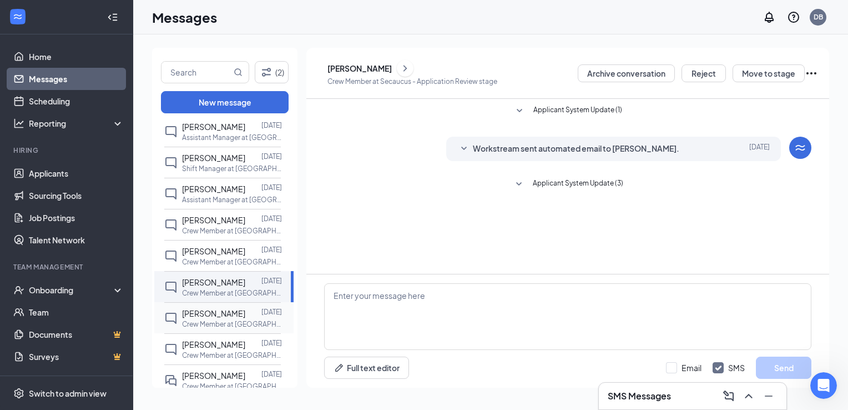
click at [210, 318] on span "[PERSON_NAME]" at bounding box center [213, 313] width 63 height 10
click at [392, 66] on div "[PERSON_NAME]" at bounding box center [360, 68] width 64 height 11
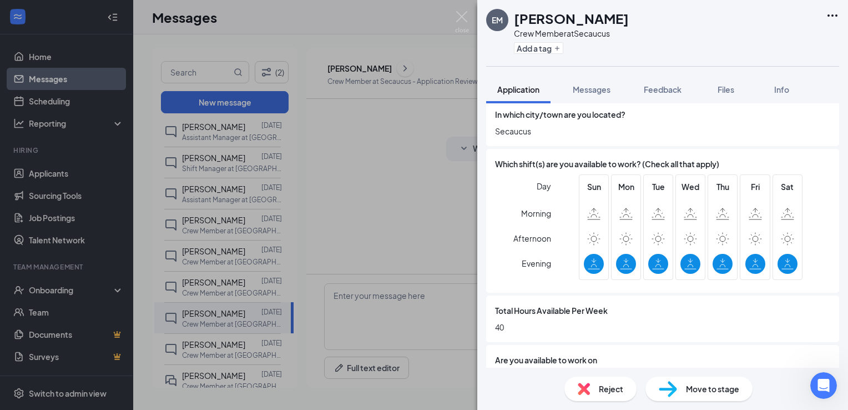
scroll to position [777, 0]
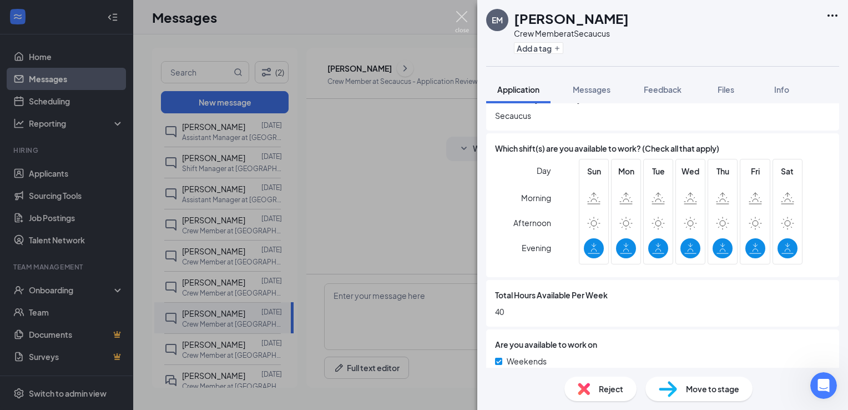
drag, startPoint x: 462, startPoint y: 17, endPoint x: 441, endPoint y: 72, distance: 59.6
click at [462, 17] on img at bounding box center [462, 22] width 14 height 22
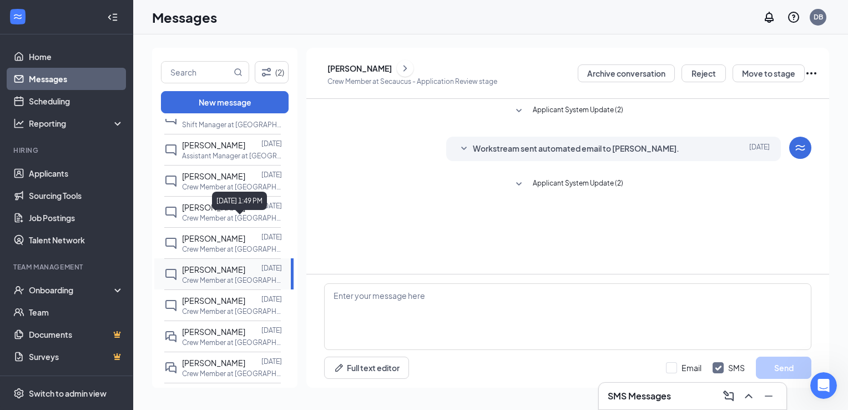
scroll to position [722, 0]
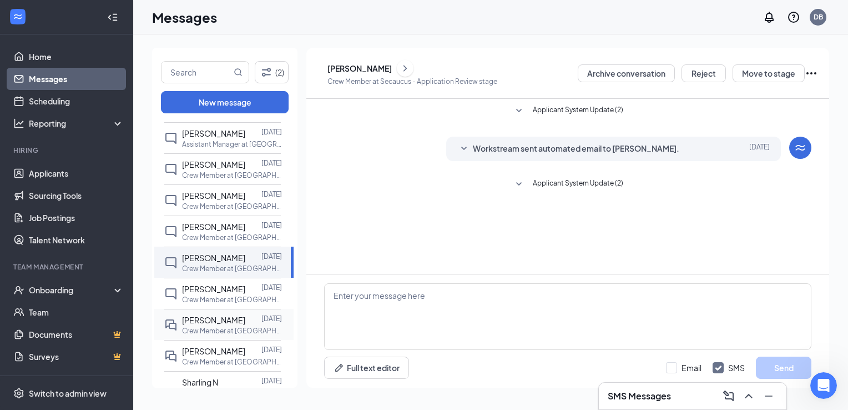
click at [204, 325] on span "[PERSON_NAME]" at bounding box center [213, 320] width 63 height 10
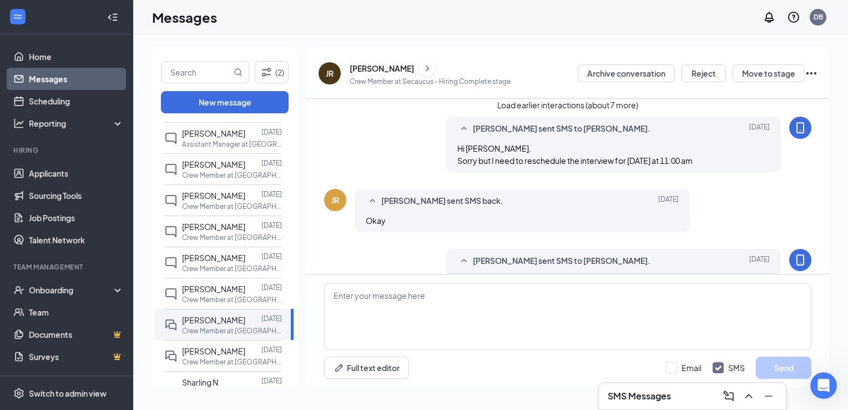
click at [531, 111] on button "Load earlier interactions (about 7 more)" at bounding box center [567, 105] width 141 height 12
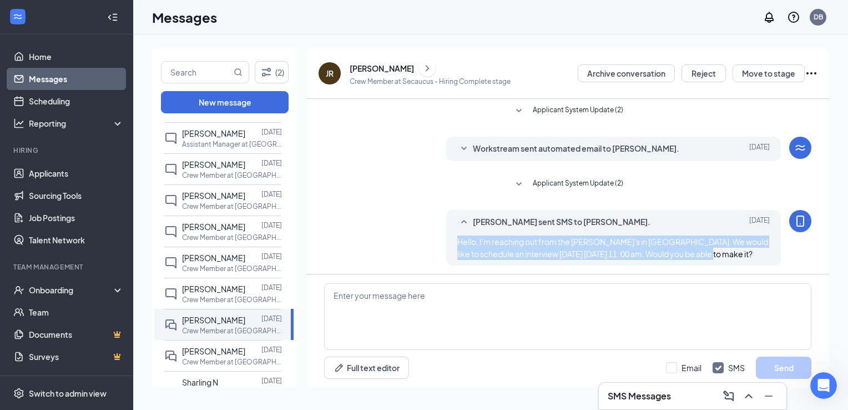
drag, startPoint x: 455, startPoint y: 239, endPoint x: 697, endPoint y: 248, distance: 241.6
click at [716, 252] on div "Hello, I'm reaching out from the [PERSON_NAME]'s in [GEOGRAPHIC_DATA]. We would…" at bounding box center [613, 247] width 313 height 24
copy span "Hello, I'm reaching out from the [PERSON_NAME]'s in [GEOGRAPHIC_DATA]. We would…"
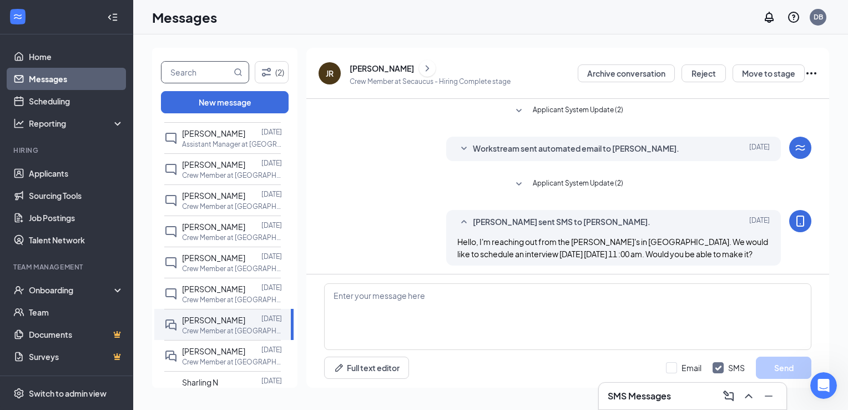
click at [215, 72] on input "text" at bounding box center [197, 72] width 70 height 21
type input "[PERSON_NAME]"
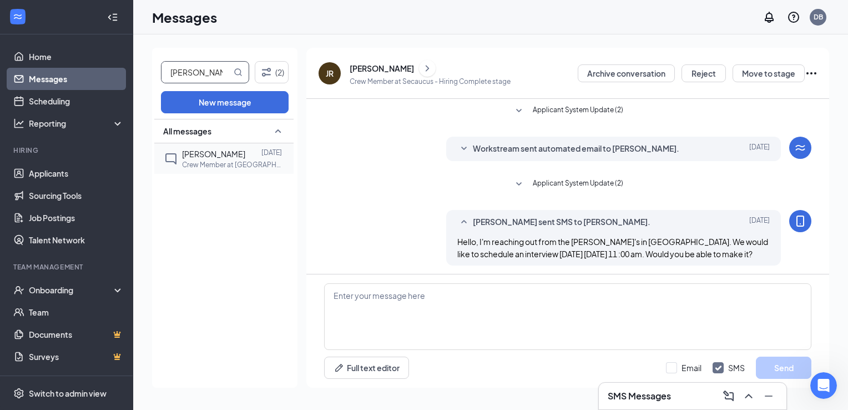
click at [172, 148] on div at bounding box center [170, 159] width 13 height 22
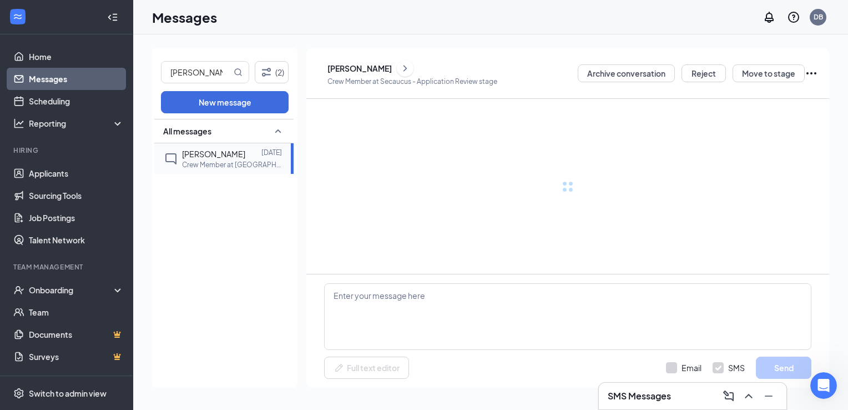
click at [208, 159] on div "[PERSON_NAME]" at bounding box center [213, 154] width 63 height 12
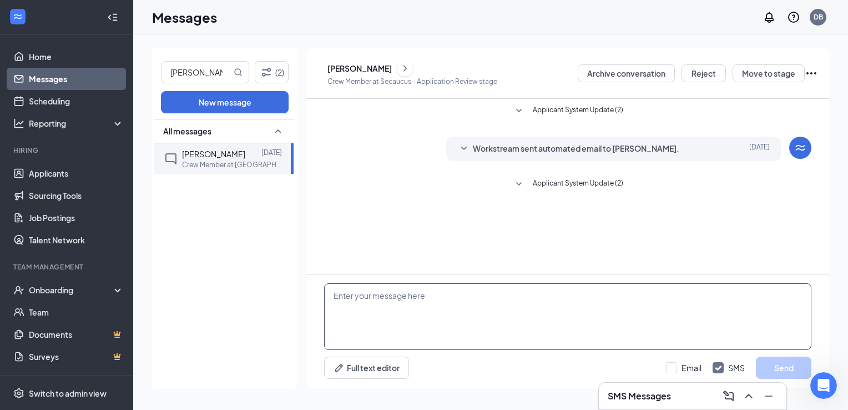
click at [336, 292] on textarea at bounding box center [567, 316] width 487 height 67
paste textarea "Hello, I'm reaching out from the [PERSON_NAME]'s in [GEOGRAPHIC_DATA]. We would…"
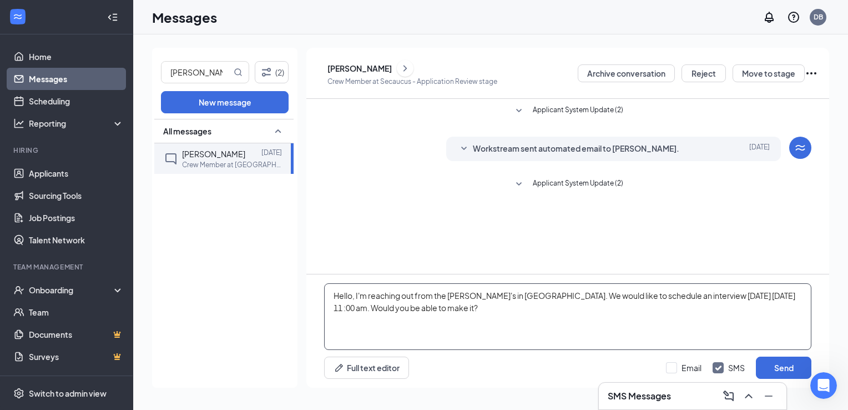
click at [779, 293] on textarea "Hello, I'm reaching out from the [PERSON_NAME]'s in [GEOGRAPHIC_DATA]. We would…" at bounding box center [567, 316] width 487 height 67
click at [773, 296] on textarea "Hello, I'm reaching out from the [PERSON_NAME]'s in [GEOGRAPHIC_DATA]. We would…" at bounding box center [567, 316] width 487 height 67
drag, startPoint x: 773, startPoint y: 296, endPoint x: 719, endPoint y: 328, distance: 62.2
click at [719, 328] on textarea "Hello, I'm reaching out from the [PERSON_NAME]'s in [GEOGRAPHIC_DATA]. We would…" at bounding box center [567, 316] width 487 height 67
click at [749, 291] on textarea "Hello, I'm reaching out from the [PERSON_NAME]'s in [GEOGRAPHIC_DATA]. We would…" at bounding box center [567, 316] width 487 height 67
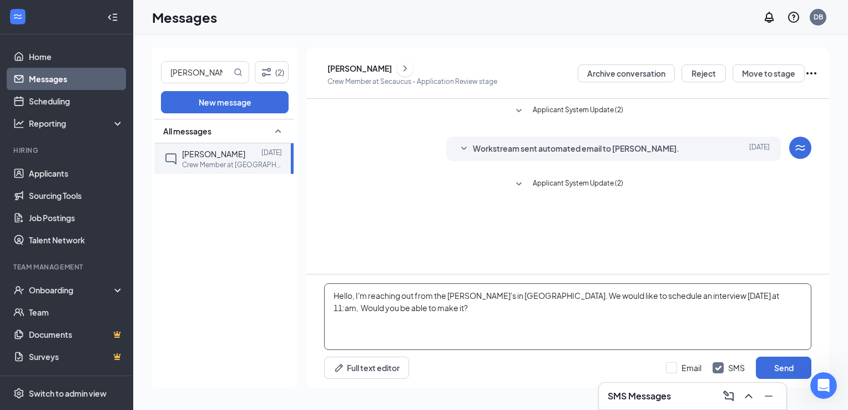
click at [744, 296] on textarea "Hello, I'm reaching out from the [PERSON_NAME]'s in [GEOGRAPHIC_DATA]. We would…" at bounding box center [567, 316] width 487 height 67
click at [446, 307] on textarea "Hello, I'm reaching out from the [PERSON_NAME]'s in [GEOGRAPHIC_DATA]. We would…" at bounding box center [567, 316] width 487 height 67
type textarea "Hello, I'm reaching out from the [PERSON_NAME]'s in [GEOGRAPHIC_DATA]. We would…"
click at [775, 370] on button "Send" at bounding box center [784, 367] width 56 height 22
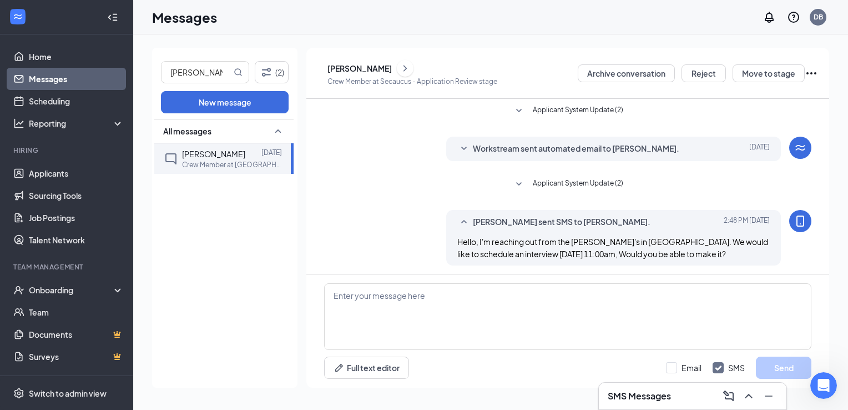
scroll to position [2, 0]
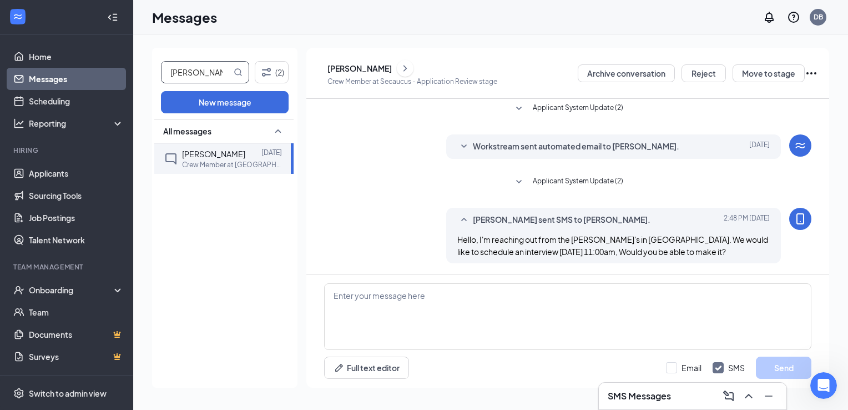
drag, startPoint x: 207, startPoint y: 75, endPoint x: 132, endPoint y: 74, distance: 75.0
click at [132, 74] on div "Home Messages Scheduling Reporting Hiring Applicants Sourcing Tools Job Posting…" at bounding box center [424, 205] width 848 height 410
type input "brunno"
click at [194, 155] on span "[PERSON_NAME]" at bounding box center [213, 154] width 63 height 10
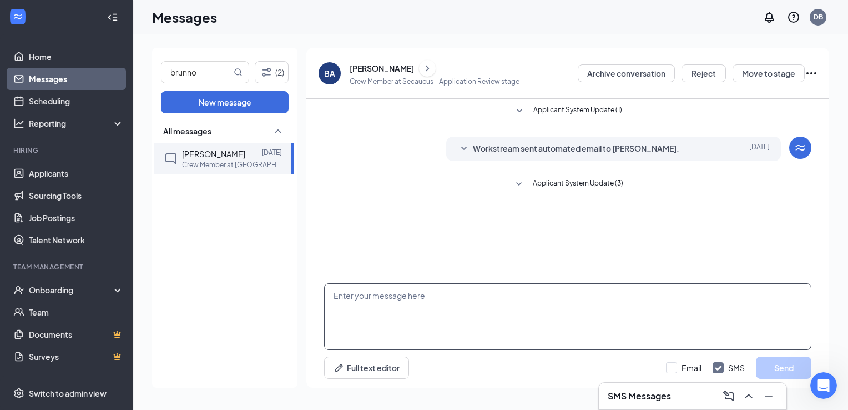
click at [353, 287] on textarea at bounding box center [567, 316] width 487 height 67
click at [34, 76] on link "Messages" at bounding box center [76, 79] width 95 height 22
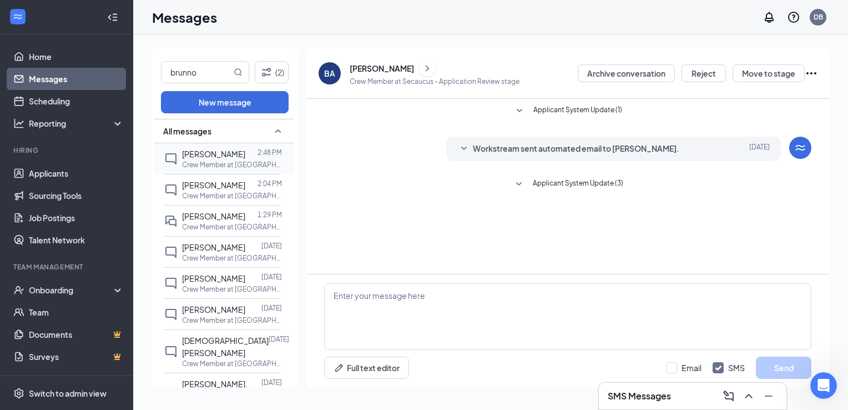
click at [230, 165] on p "Crew Member at [GEOGRAPHIC_DATA]" at bounding box center [232, 164] width 100 height 9
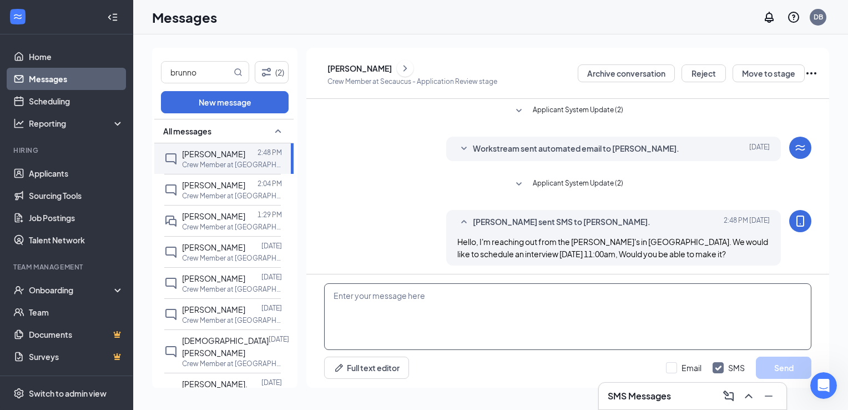
scroll to position [2, 0]
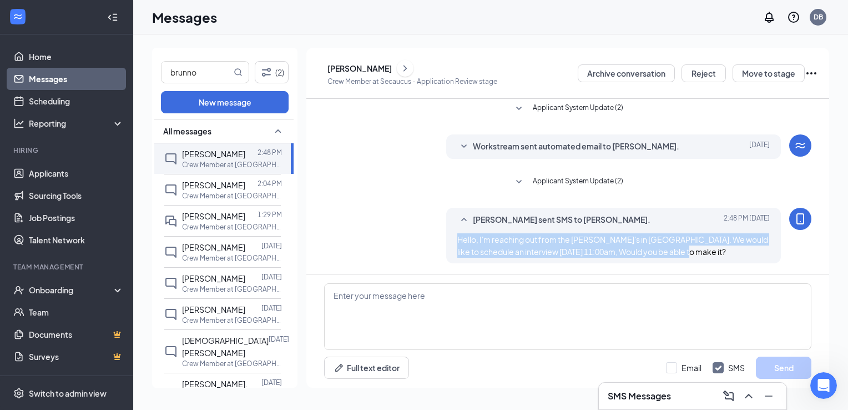
drag, startPoint x: 457, startPoint y: 234, endPoint x: 695, endPoint y: 249, distance: 238.1
click at [695, 249] on div "Hello, I'm reaching out from the [PERSON_NAME]'s in [GEOGRAPHIC_DATA]. We would…" at bounding box center [613, 245] width 313 height 24
copy span "Hello, I'm reaching out from the [PERSON_NAME]'s in [GEOGRAPHIC_DATA]. We would…"
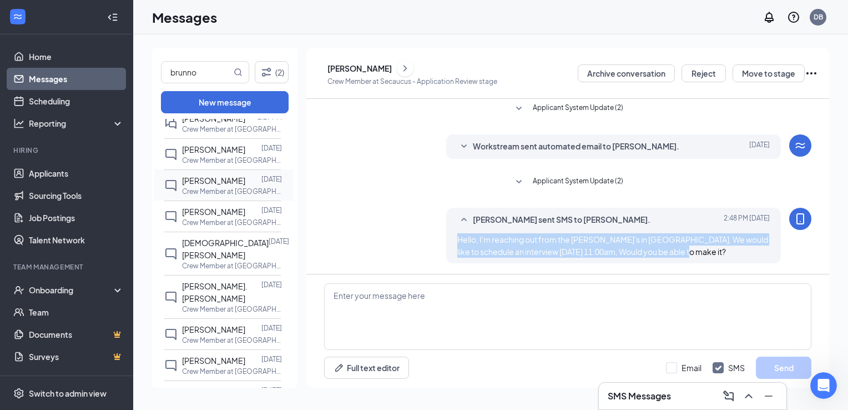
scroll to position [111, 0]
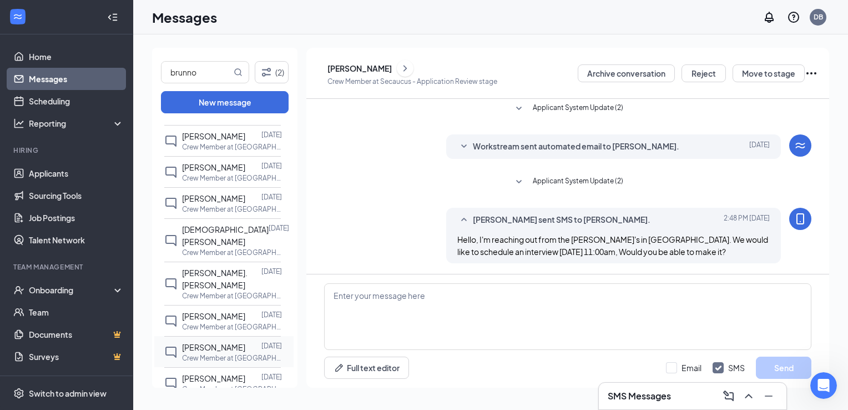
click at [202, 352] on div "[PERSON_NAME]" at bounding box center [213, 347] width 63 height 12
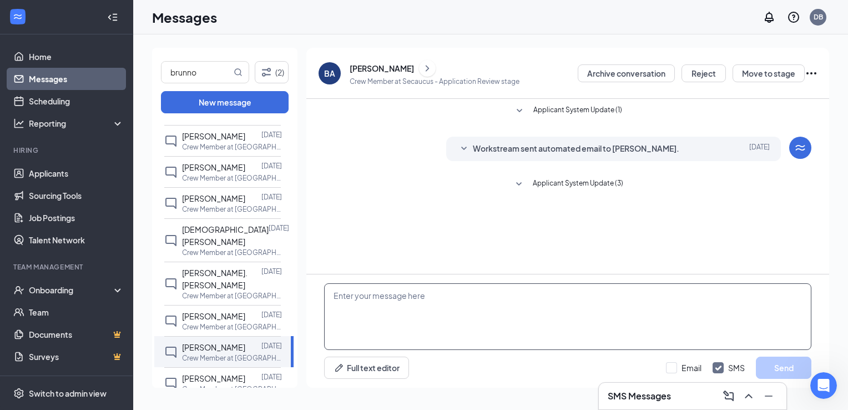
click at [375, 292] on textarea at bounding box center [567, 316] width 487 height 67
paste textarea "Hello, I'm reaching out from the [PERSON_NAME]'s in [GEOGRAPHIC_DATA]. We would…"
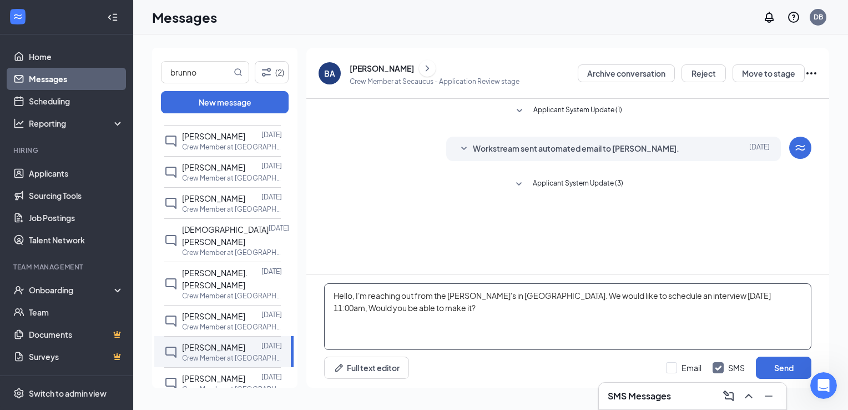
click at [743, 296] on textarea "Hello, I'm reaching out from the [PERSON_NAME]'s in [GEOGRAPHIC_DATA]. We would…" at bounding box center [567, 316] width 487 height 67
type textarea "Hello, I'm reaching out from the [PERSON_NAME]'s in [GEOGRAPHIC_DATA]. We would…"
click at [783, 369] on div "Minimize" at bounding box center [767, 368] width 32 height 12
click at [796, 366] on button "Send" at bounding box center [784, 367] width 56 height 22
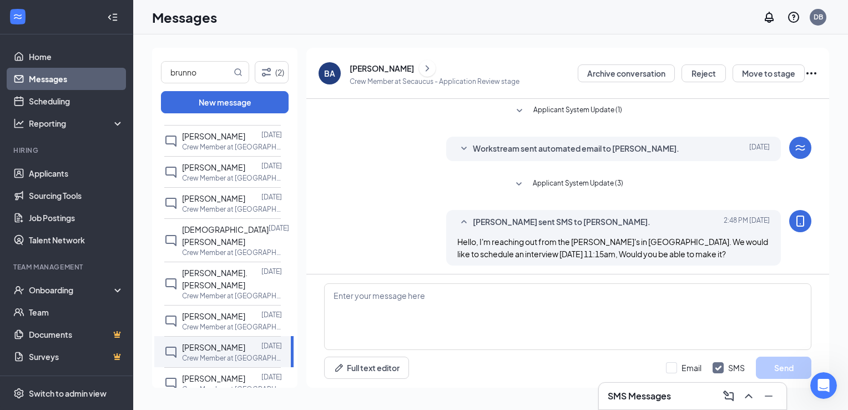
scroll to position [2, 0]
drag, startPoint x: 215, startPoint y: 74, endPoint x: 114, endPoint y: 78, distance: 101.7
click at [114, 78] on div "Home Messages Scheduling Reporting Hiring Applicants Sourcing Tools Job Posting…" at bounding box center [424, 205] width 848 height 410
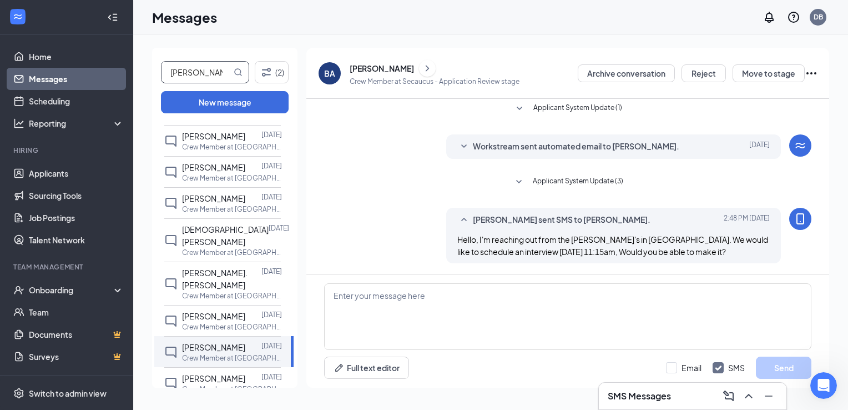
type input "[PERSON_NAME]"
click at [233, 73] on span "[PERSON_NAME]" at bounding box center [205, 72] width 88 height 22
click at [234, 73] on icon "MagnifyingGlass" at bounding box center [238, 72] width 9 height 9
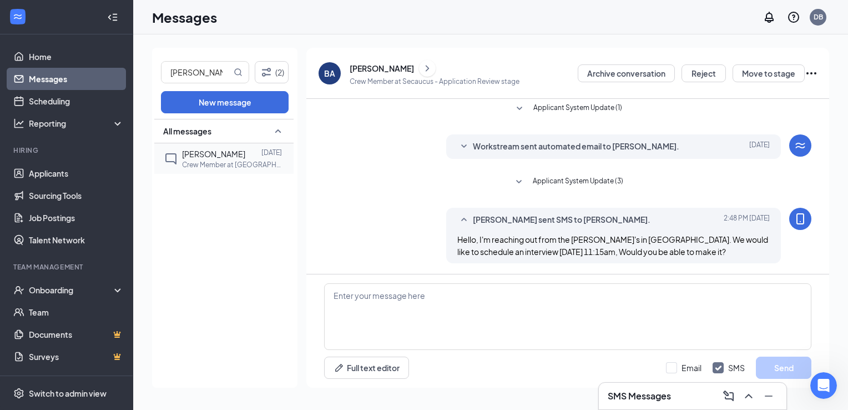
click at [192, 156] on span "[PERSON_NAME]" at bounding box center [213, 154] width 63 height 10
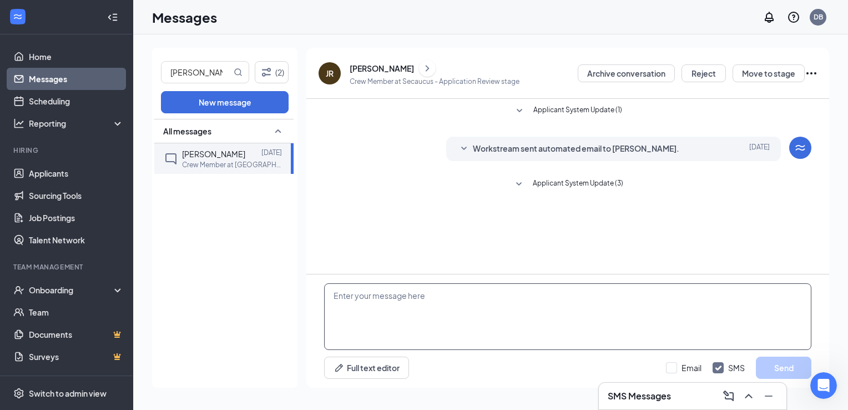
click at [383, 293] on textarea at bounding box center [567, 316] width 487 height 67
paste textarea "Hello, I'm reaching out from the [PERSON_NAME]'s in [GEOGRAPHIC_DATA]. We would…"
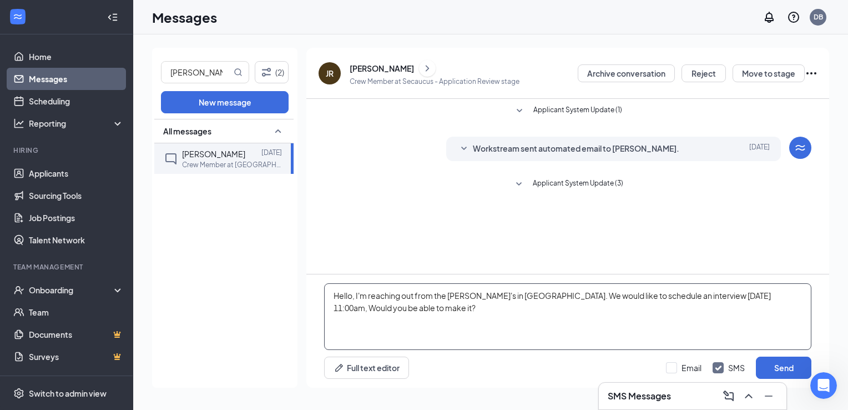
click at [743, 296] on textarea "Hello, I'm reaching out from the [PERSON_NAME]'s in [GEOGRAPHIC_DATA]. We would…" at bounding box center [567, 316] width 487 height 67
type textarea "Hello, I'm reaching out from the [PERSON_NAME]'s in [GEOGRAPHIC_DATA]. We would…"
click at [773, 359] on button "Send" at bounding box center [784, 367] width 56 height 22
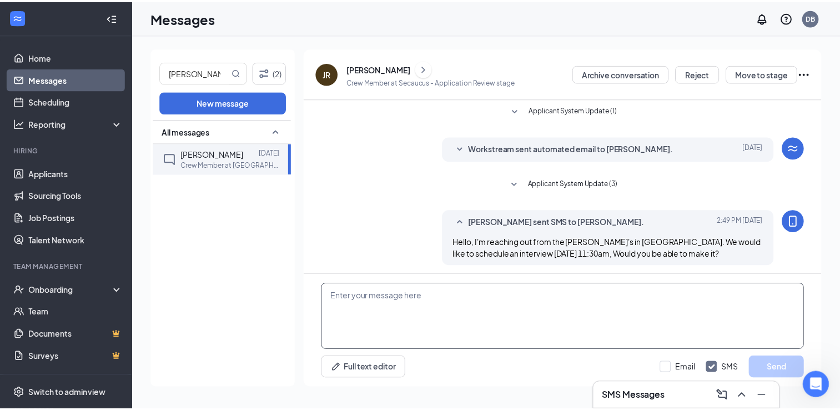
scroll to position [2, 0]
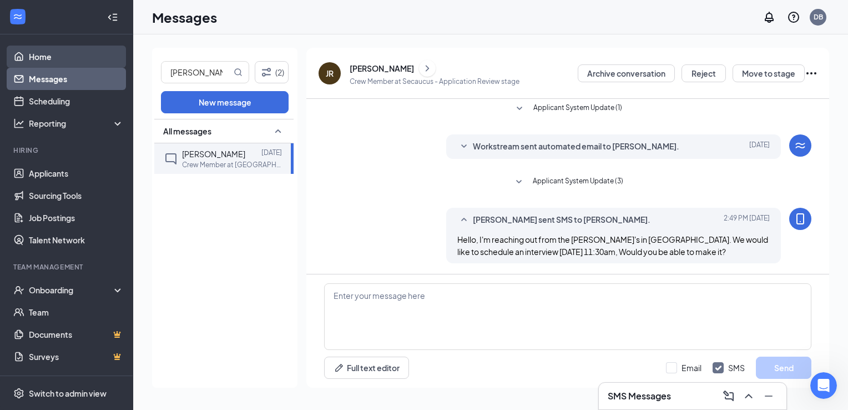
click at [50, 55] on link "Home" at bounding box center [76, 57] width 95 height 22
